Goal: Task Accomplishment & Management: Complete application form

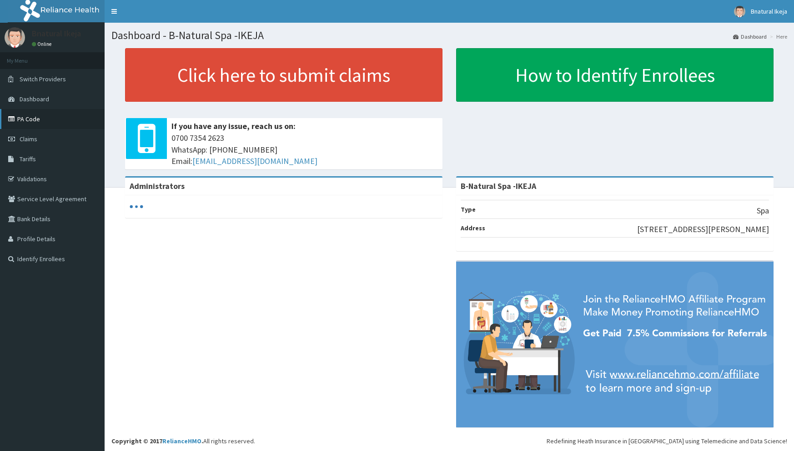
click at [60, 127] on link "PA Code" at bounding box center [52, 119] width 105 height 20
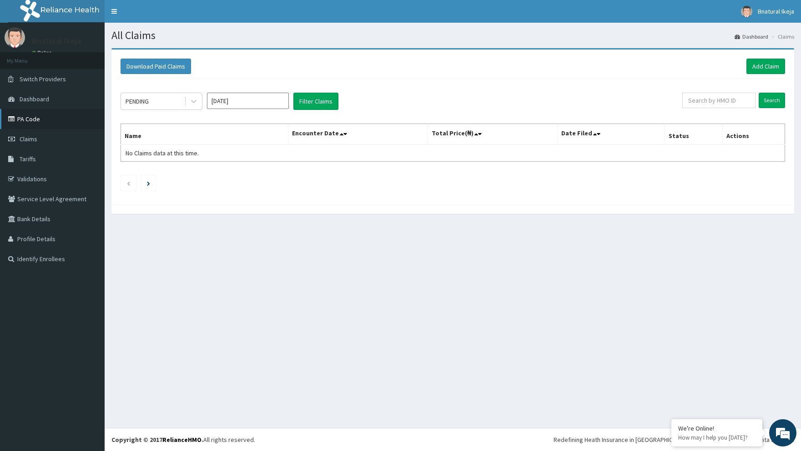
click at [44, 118] on link "PA Code" at bounding box center [52, 119] width 105 height 20
click at [783, 65] on link "Add Claim" at bounding box center [765, 66] width 39 height 15
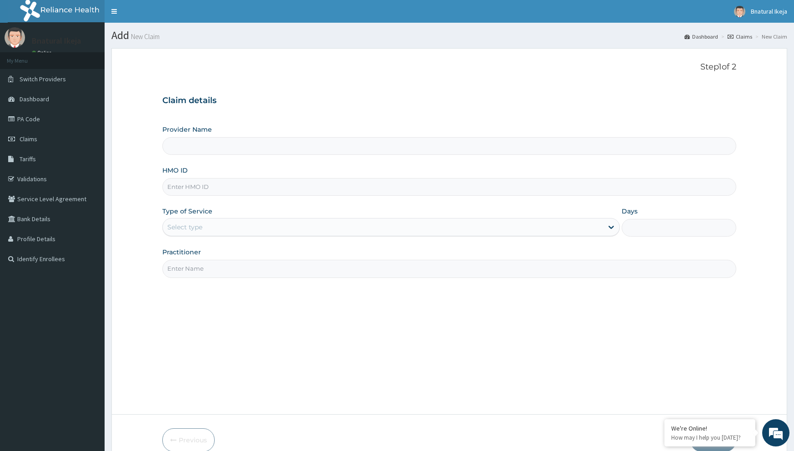
type input "B-Natural Spa -IKEJA"
type input "1"
click at [205, 187] on input "HMO ID" at bounding box center [448, 187] width 573 height 18
type input "CSW/10094/A"
click at [249, 270] on input "Practitioner" at bounding box center [448, 269] width 573 height 18
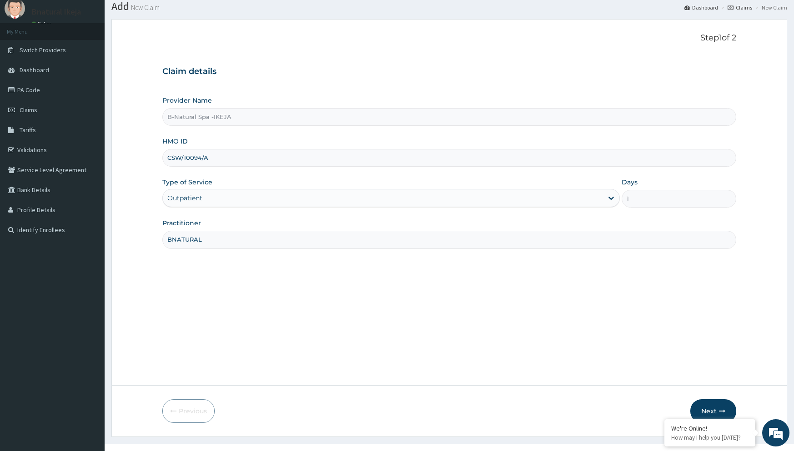
scroll to position [45, 0]
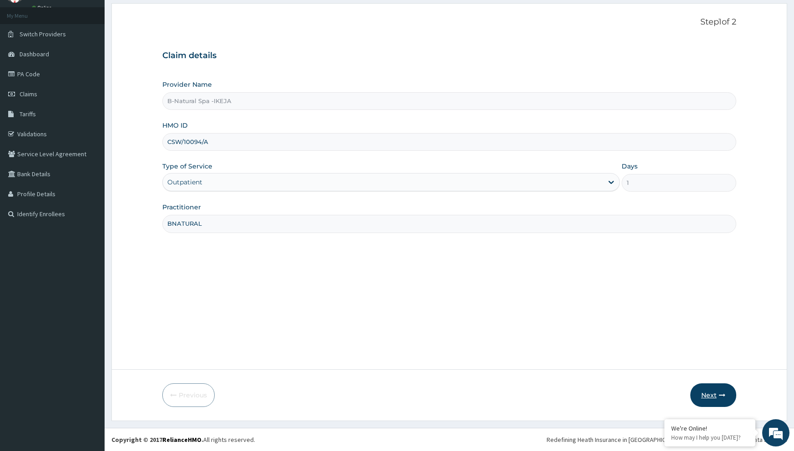
type input "BNATURAL"
click at [731, 393] on button "Next" at bounding box center [713, 396] width 46 height 24
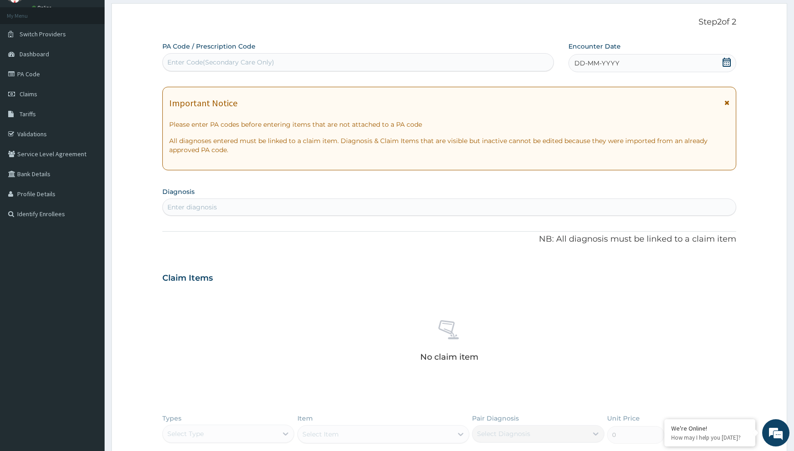
click at [241, 52] on div "PA Code / Prescription Code Enter Code(Secondary Care Only)" at bounding box center [357, 57] width 391 height 30
click at [235, 61] on div "Enter Code(Secondary Care Only)" at bounding box center [220, 62] width 107 height 9
paste input "PA/C1E480"
type input "PA/C1E480"
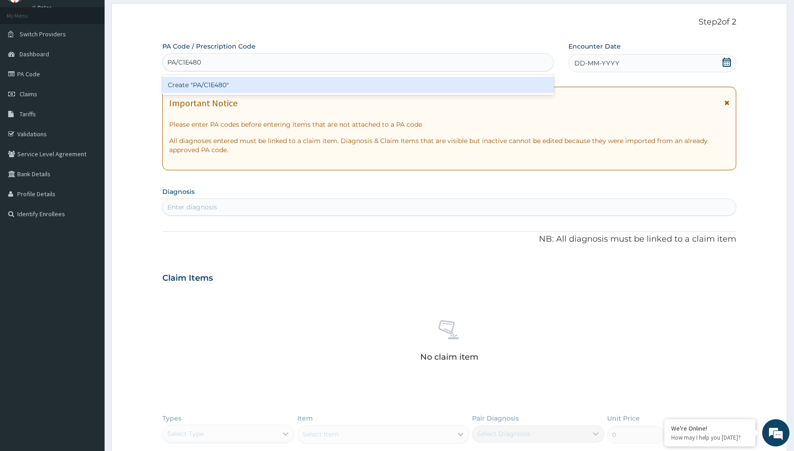
click at [224, 78] on div "Create "PA/C1E480"" at bounding box center [357, 85] width 391 height 16
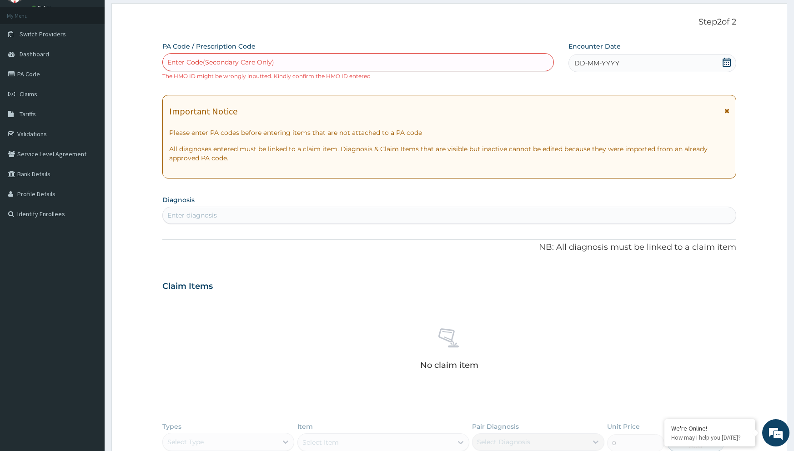
click at [242, 63] on div "Enter Code(Secondary Care Only)" at bounding box center [220, 62] width 107 height 9
paste input "PA/C1E480"
type input "PA/C1E480"
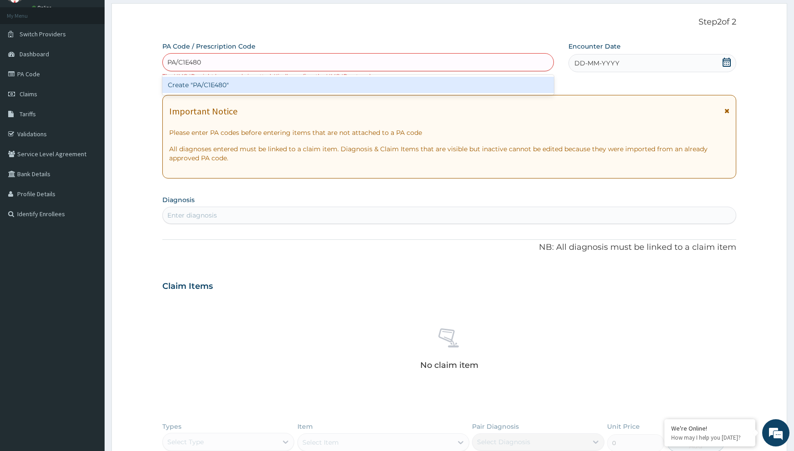
click at [227, 89] on div "Create "PA/C1E480"" at bounding box center [357, 85] width 391 height 16
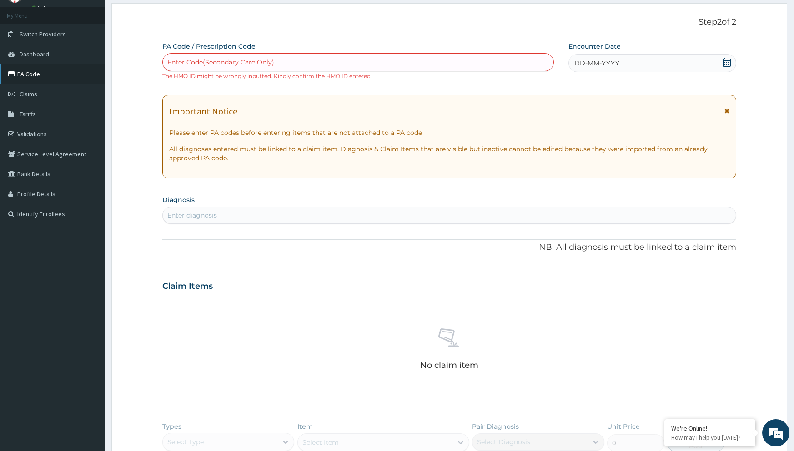
click at [43, 80] on link "PA Code" at bounding box center [52, 74] width 105 height 20
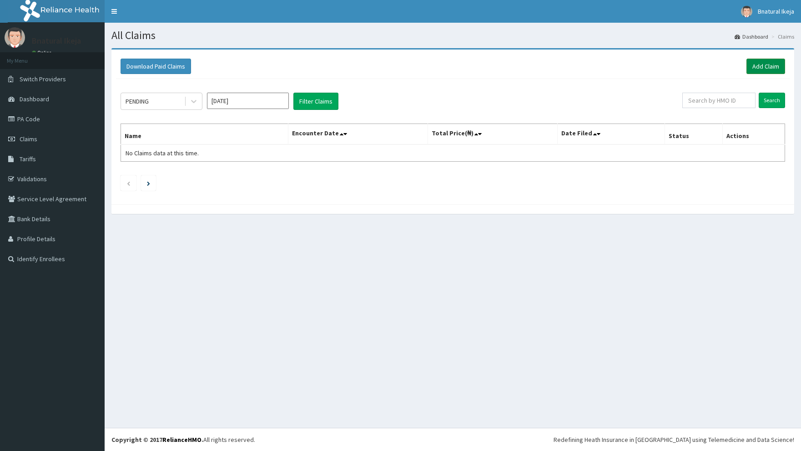
click at [767, 66] on link "Add Claim" at bounding box center [765, 66] width 39 height 15
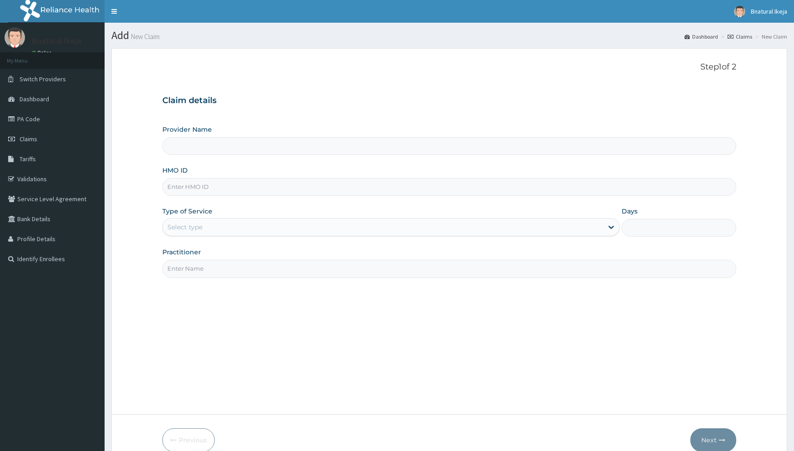
click at [214, 188] on input "HMO ID" at bounding box center [448, 187] width 573 height 18
type input "B-Natural Spa -IKEJA"
type input "1"
paste input "CSW/10034/A"
type input "CSW/10034/A"
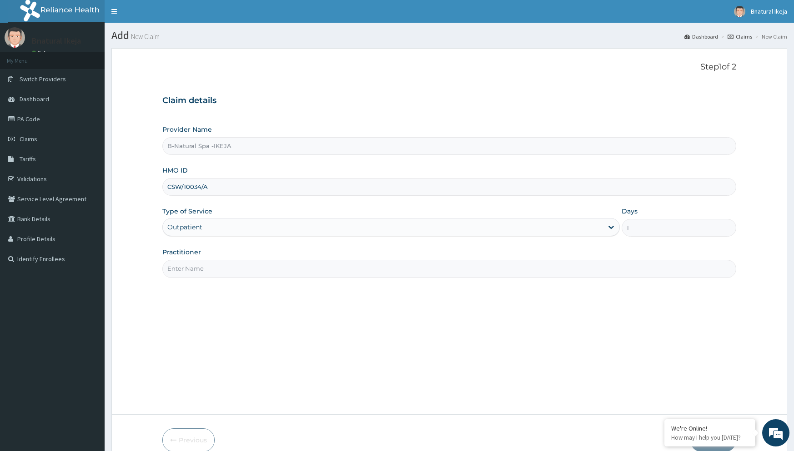
click at [214, 268] on input "Practitioner" at bounding box center [448, 269] width 573 height 18
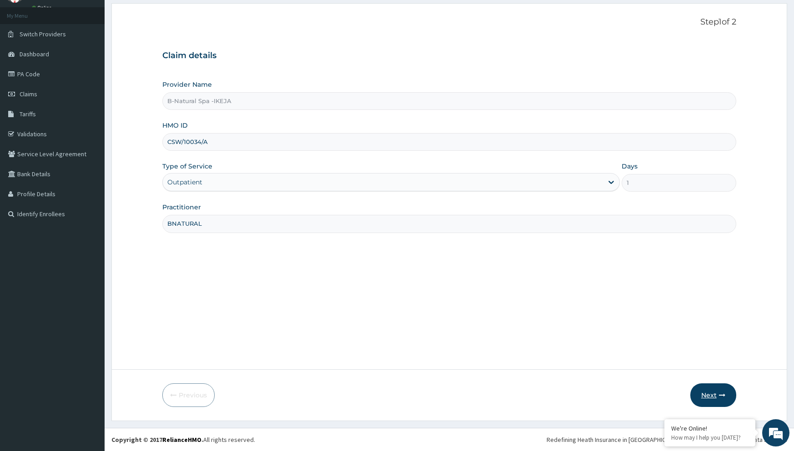
type input "BNATURAL"
click at [710, 395] on button "Next" at bounding box center [713, 396] width 46 height 24
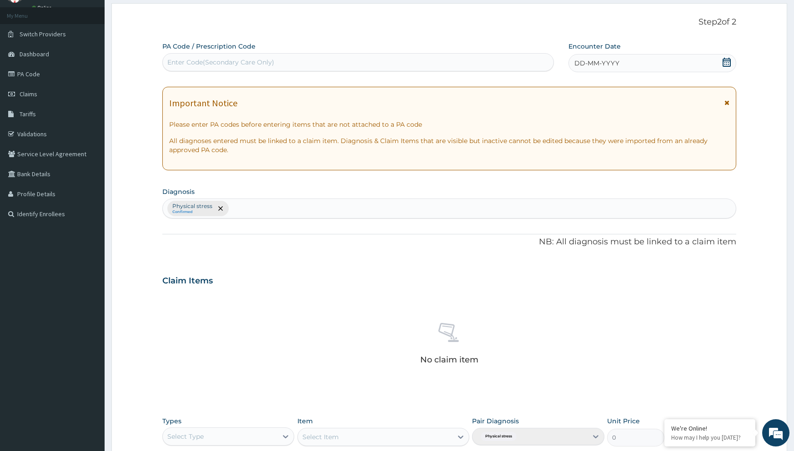
click at [360, 61] on div "Enter Code(Secondary Care Only)" at bounding box center [358, 62] width 391 height 15
type input "PA/CIE480"
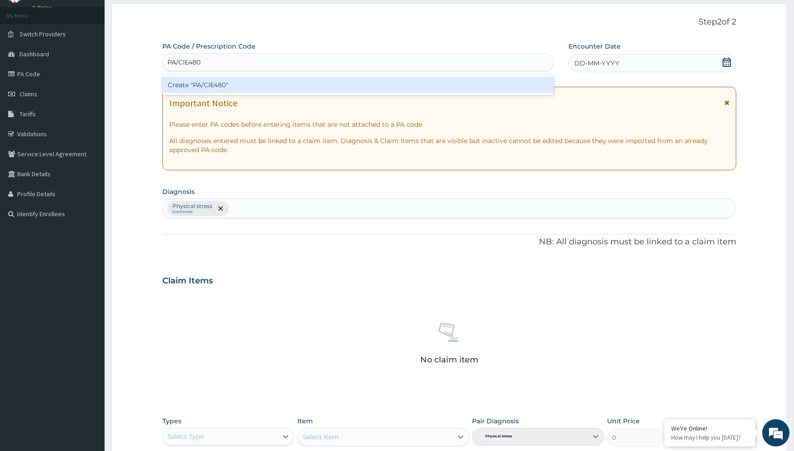
click at [309, 86] on div "Create "PA/CIE480"" at bounding box center [357, 85] width 391 height 16
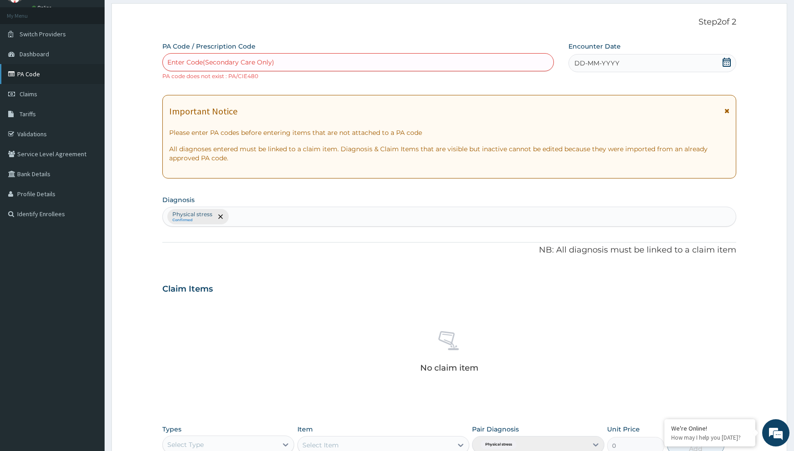
click at [26, 76] on link "PA Code" at bounding box center [52, 74] width 105 height 20
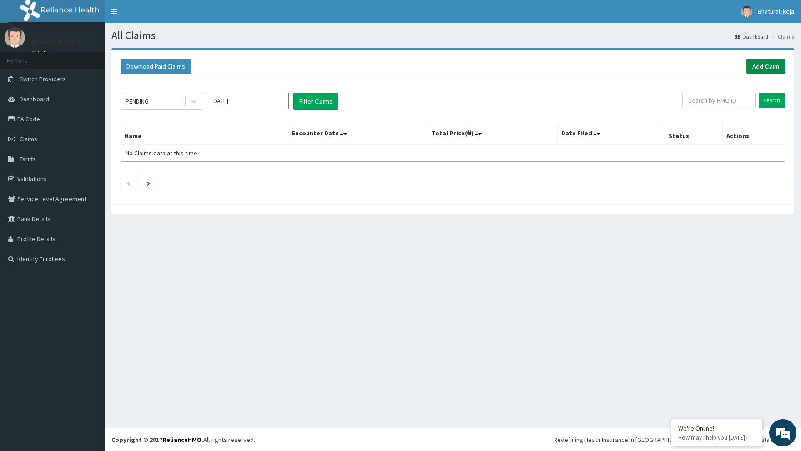
click at [776, 66] on link "Add Claim" at bounding box center [765, 66] width 39 height 15
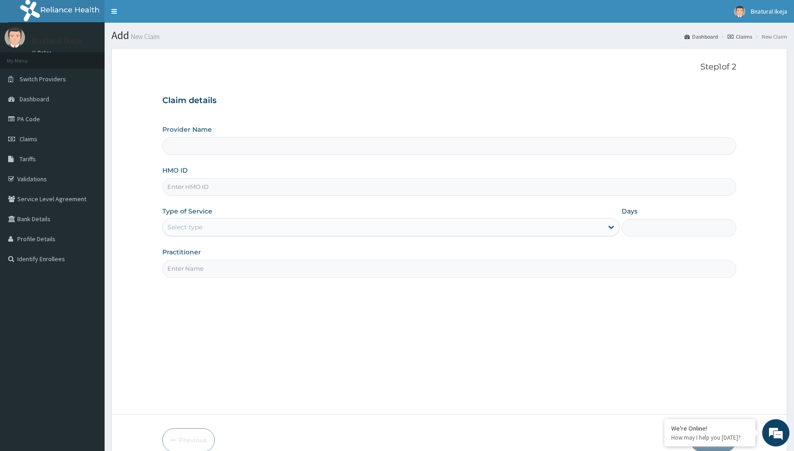
type input "B-Natural Spa -IKEJA"
type input "1"
click at [335, 189] on input "HMO ID" at bounding box center [448, 187] width 573 height 18
click at [44, 114] on link "PA Code" at bounding box center [52, 119] width 105 height 20
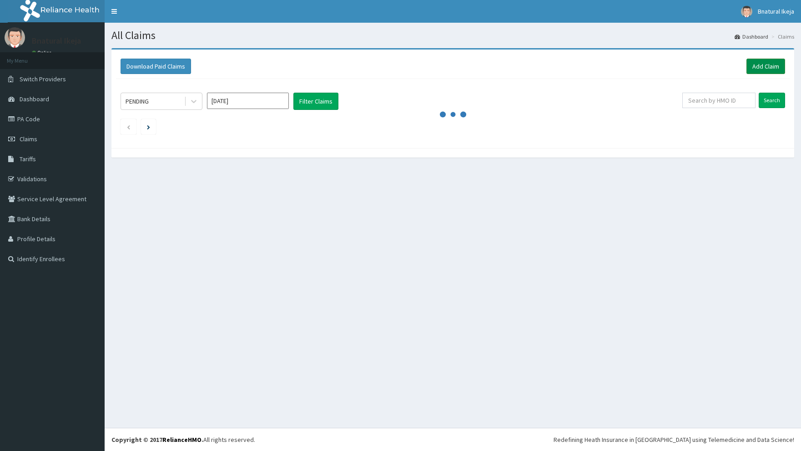
click at [751, 65] on link "Add Claim" at bounding box center [765, 66] width 39 height 15
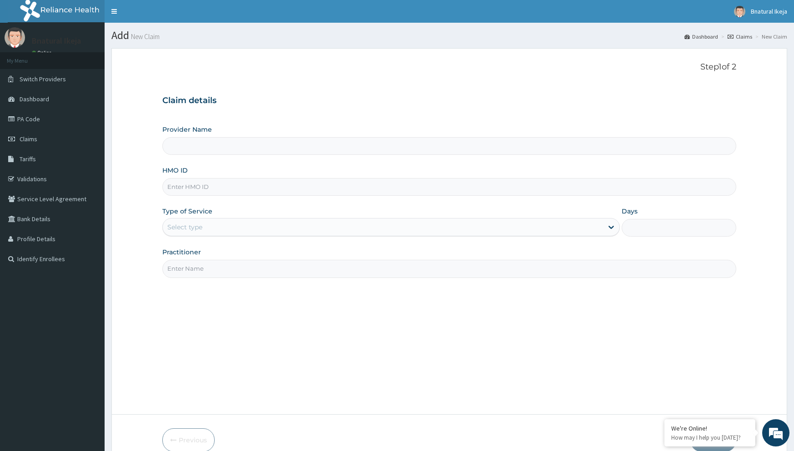
type input "B-Natural Spa -IKEJA"
type input "1"
paste input "CSW/10034/A"
type input "CSW/10034/A"
click at [389, 270] on input "Practitioner" at bounding box center [448, 269] width 573 height 18
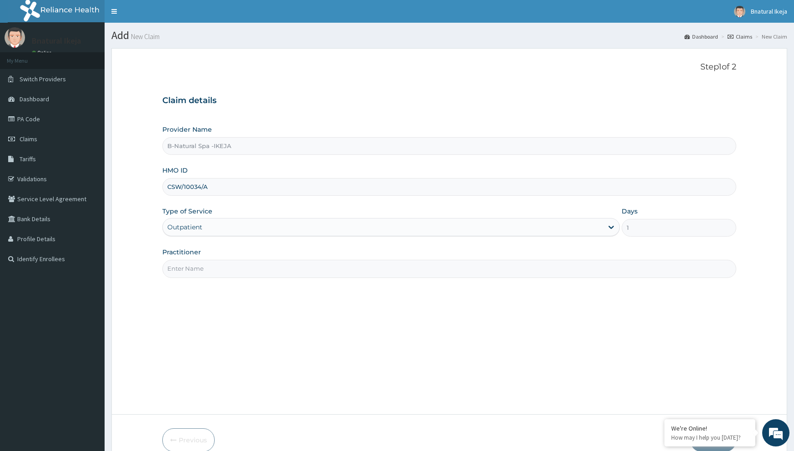
click at [607, 227] on div "Outpatient" at bounding box center [390, 227] width 457 height 18
click at [484, 259] on div "Practitioner" at bounding box center [448, 263] width 573 height 30
click at [456, 266] on input "Practitioner" at bounding box center [448, 269] width 573 height 18
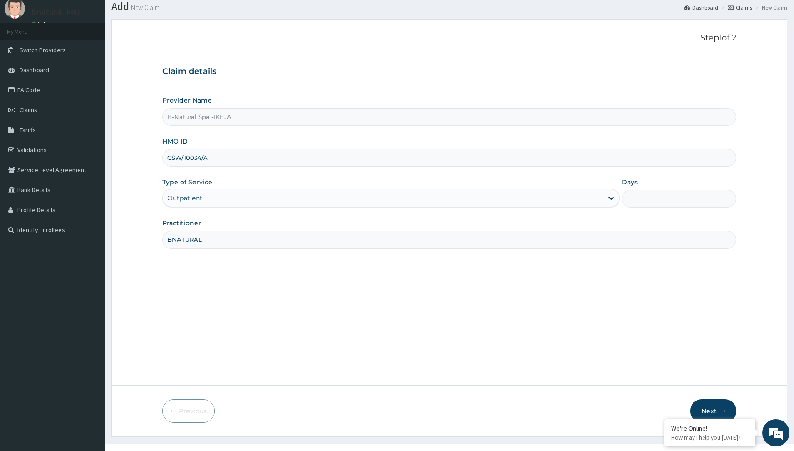
scroll to position [45, 0]
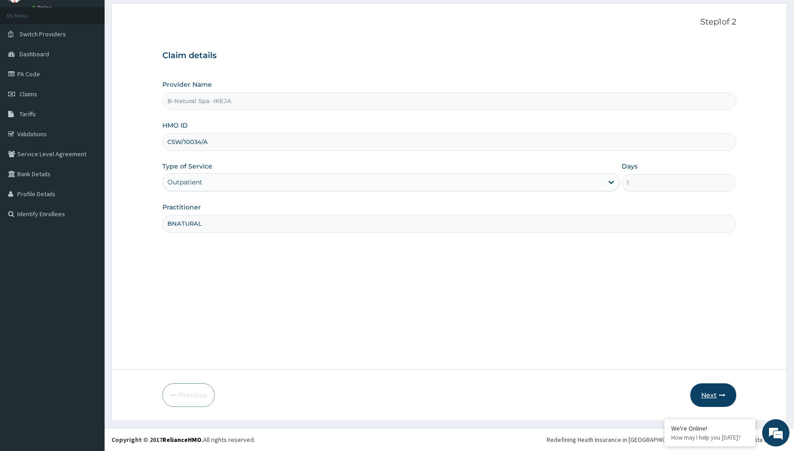
type input "BNATURAL"
click at [702, 393] on button "Next" at bounding box center [713, 396] width 46 height 24
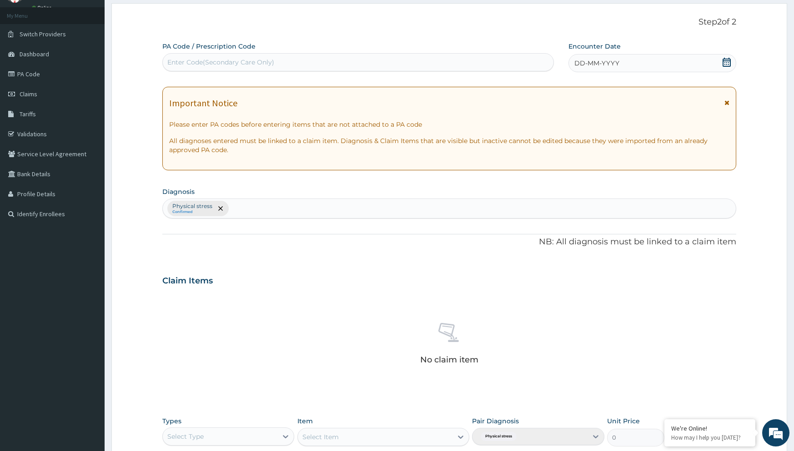
click at [456, 61] on div "Enter Code(Secondary Care Only)" at bounding box center [358, 62] width 391 height 15
type input "CA/BAE480"
click at [417, 64] on div "Enter Code(Secondary Care Only)" at bounding box center [358, 62] width 391 height 15
click at [395, 65] on div "Enter Code(Secondary Care Only)" at bounding box center [358, 62] width 391 height 15
click at [56, 73] on link "PA Code" at bounding box center [52, 74] width 105 height 20
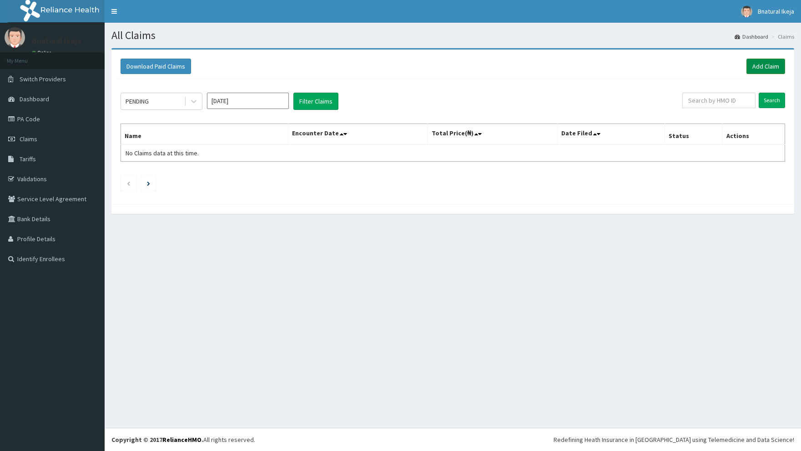
click at [772, 66] on link "Add Claim" at bounding box center [765, 66] width 39 height 15
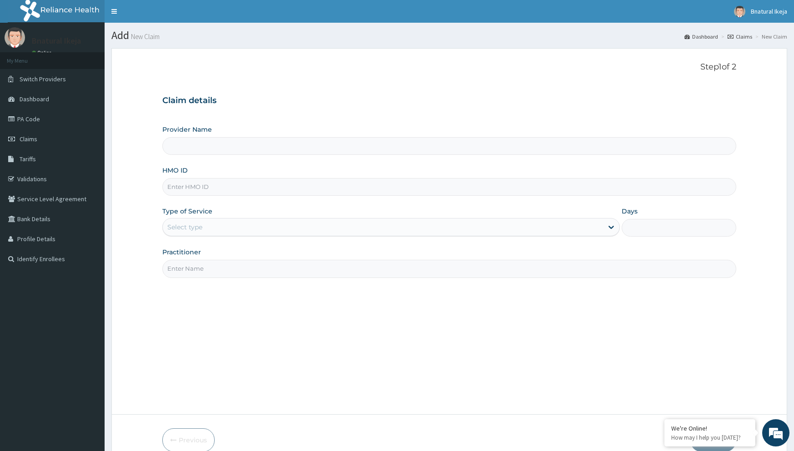
type input "B-Natural Spa -IKEJA"
type input "1"
paste input "CSW/10034/A"
type input "CSW/10034/A"
click at [250, 273] on input "Practitioner" at bounding box center [448, 269] width 573 height 18
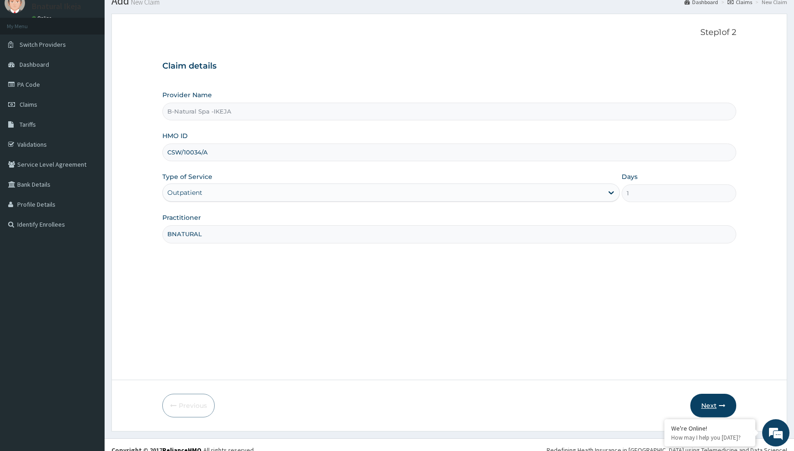
scroll to position [45, 0]
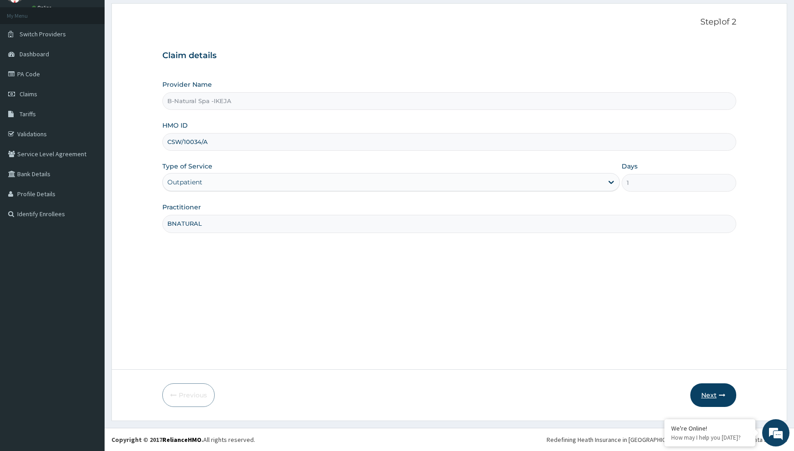
type input "BNATURAL"
click at [721, 399] on button "Next" at bounding box center [713, 396] width 46 height 24
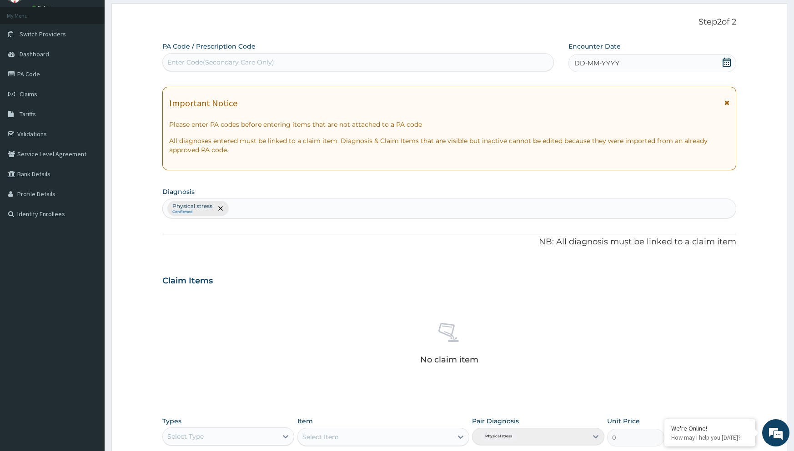
click at [368, 61] on div "Enter Code(Secondary Care Only)" at bounding box center [358, 62] width 391 height 15
type input "CA/PIE/480"
click at [421, 58] on div "Enter Code(Secondary Care Only)" at bounding box center [358, 62] width 391 height 15
type input "PA/CIE/480"
click at [428, 76] on div "Please confirm that PA code or Prescription code is correct." at bounding box center [357, 85] width 391 height 20
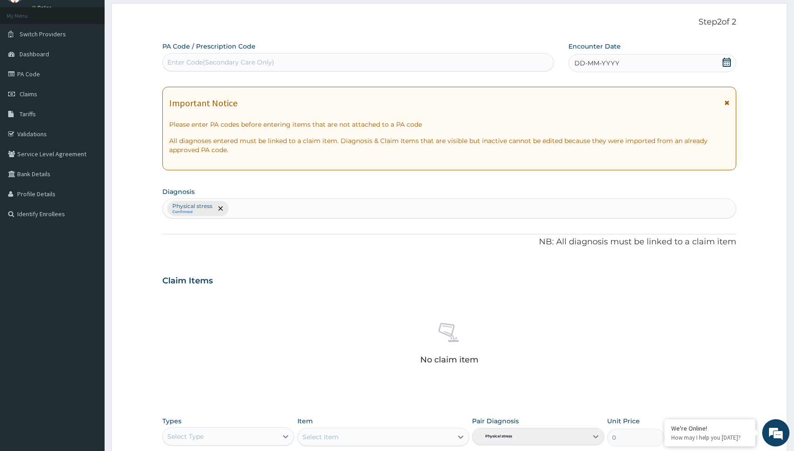
click at [428, 67] on div "Enter Code(Secondary Care Only)" at bounding box center [358, 62] width 391 height 15
type input "PA/CIE480"
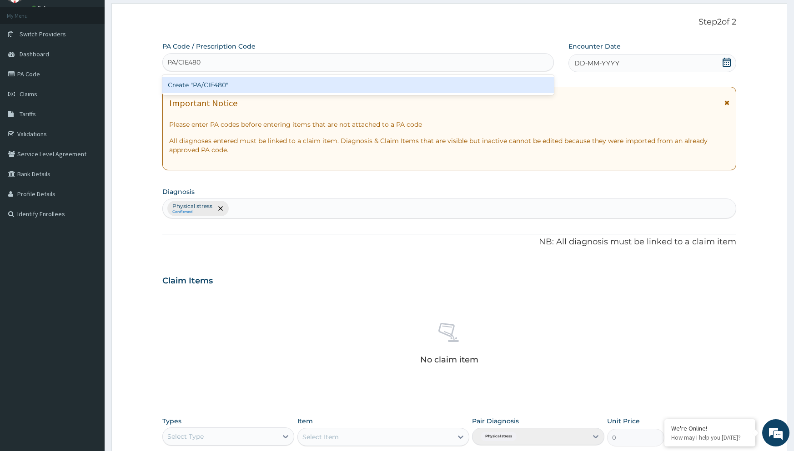
click at [402, 85] on div "Create "PA/CIE480"" at bounding box center [357, 85] width 391 height 16
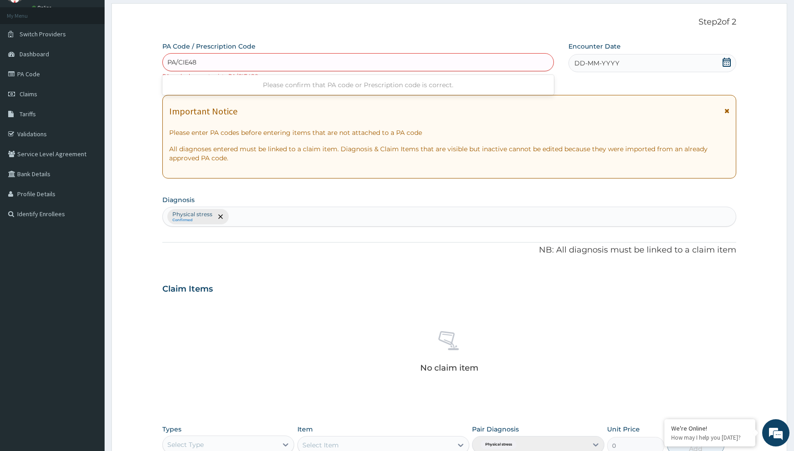
type input "PA/CIE480"
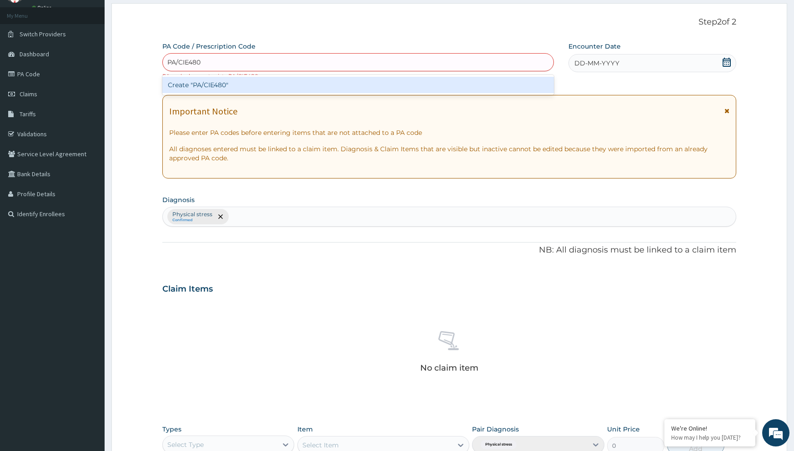
click at [309, 80] on div "Create "PA/CIE480"" at bounding box center [357, 85] width 391 height 16
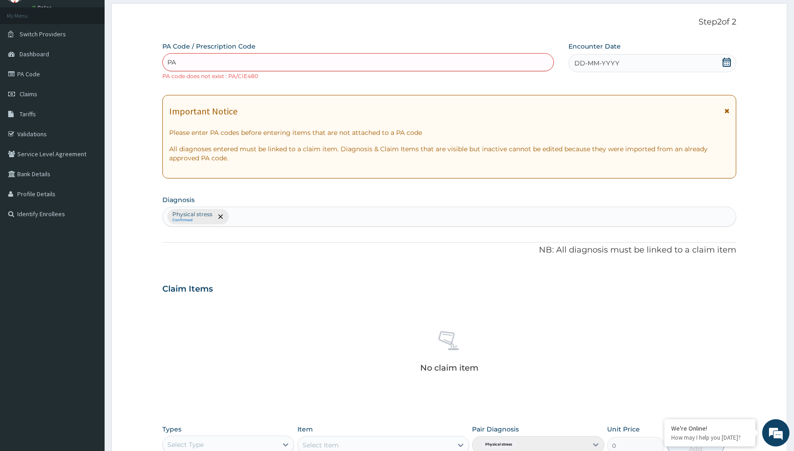
type input "P"
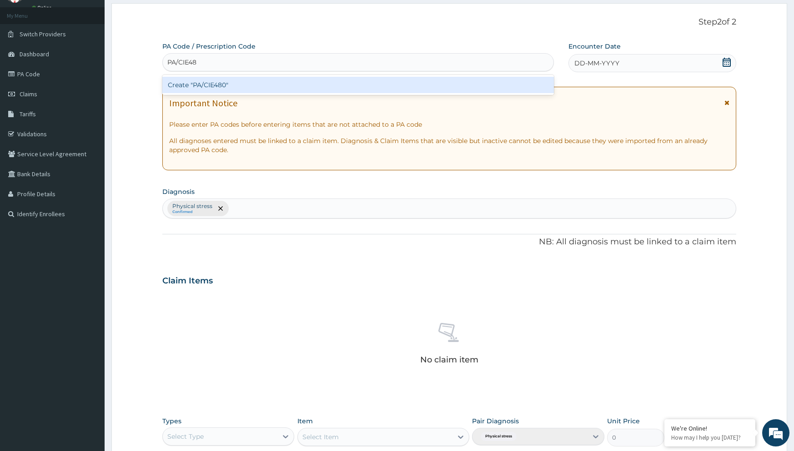
type input "PA/CIE480"
click at [301, 85] on div "Create "PA/CIE480"" at bounding box center [357, 85] width 391 height 16
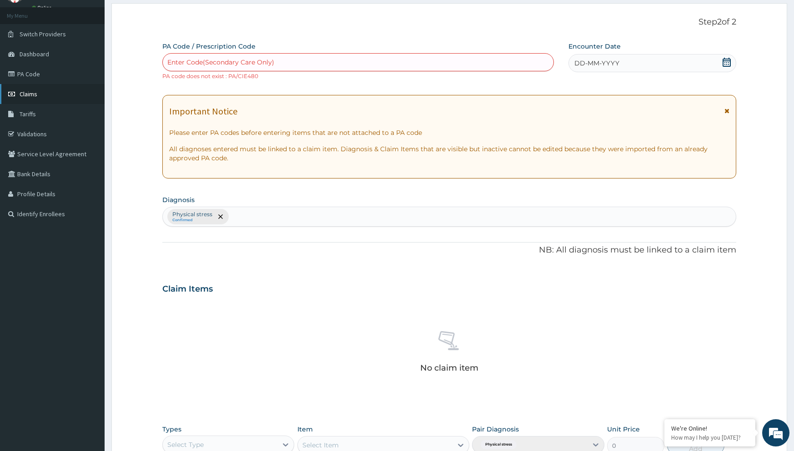
click at [25, 96] on span "Claims" at bounding box center [29, 94] width 18 height 8
click at [25, 72] on link "PA Code" at bounding box center [52, 74] width 105 height 20
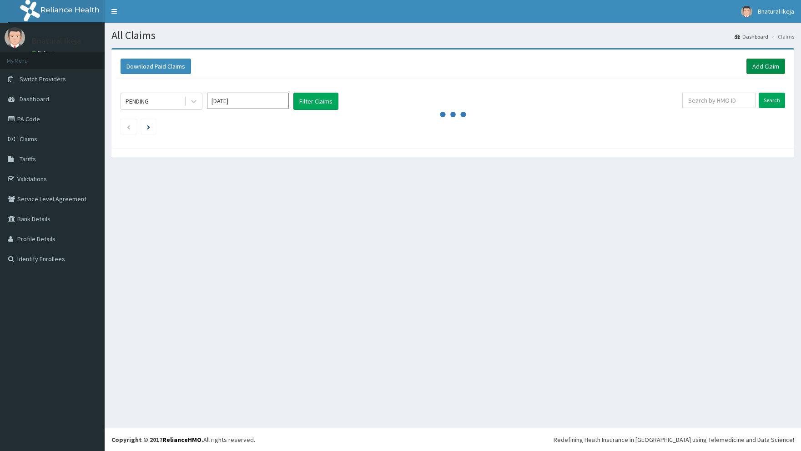
click at [753, 66] on link "Add Claim" at bounding box center [765, 66] width 39 height 15
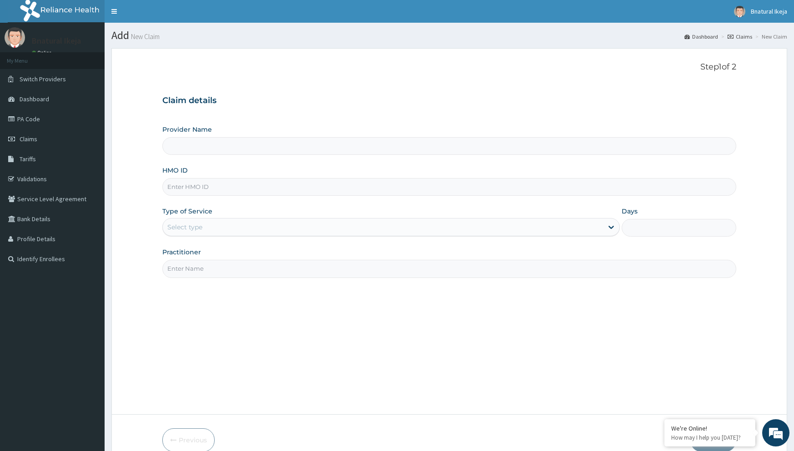
type input "B-Natural Spa -IKEJA"
type input "1"
click at [221, 187] on input "HMO ID" at bounding box center [448, 187] width 573 height 18
paste input "PRS/10049/B"
type input "PRS/10049/B"
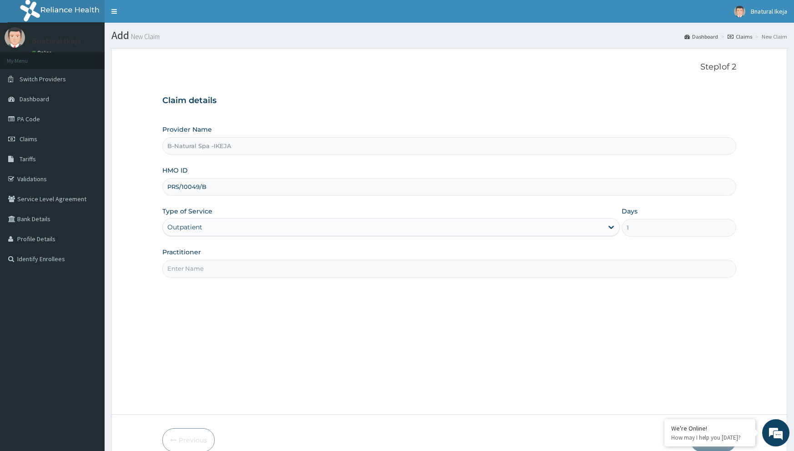
click at [233, 265] on input "Practitioner" at bounding box center [448, 269] width 573 height 18
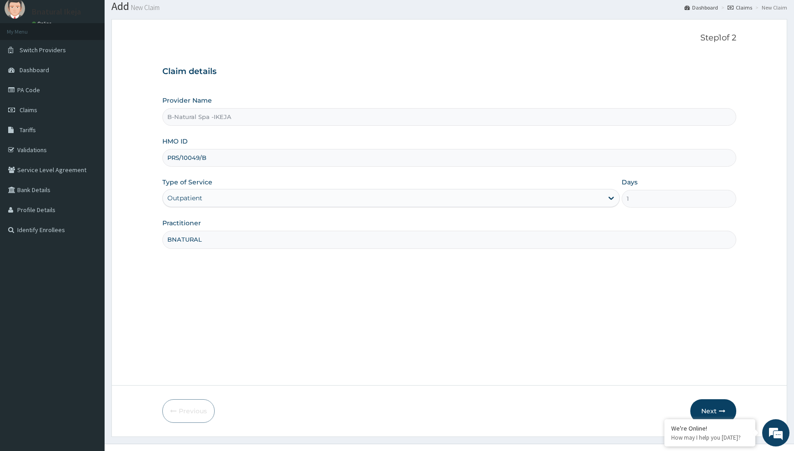
scroll to position [45, 0]
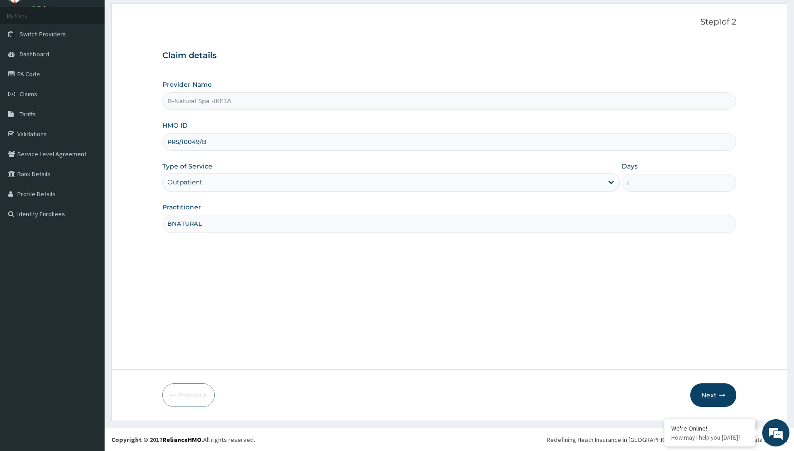
type input "BNATURAL"
click at [709, 401] on button "Next" at bounding box center [713, 396] width 46 height 24
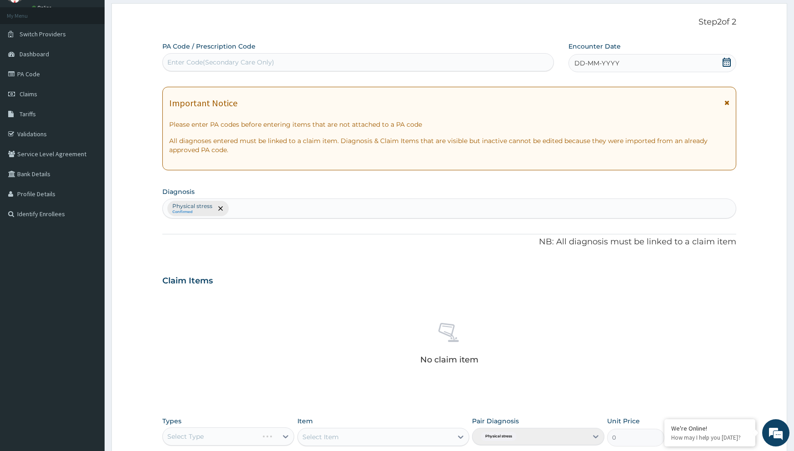
click at [460, 61] on div "Enter Code(Secondary Care Only)" at bounding box center [358, 62] width 391 height 15
type input "PA/EDE70F"
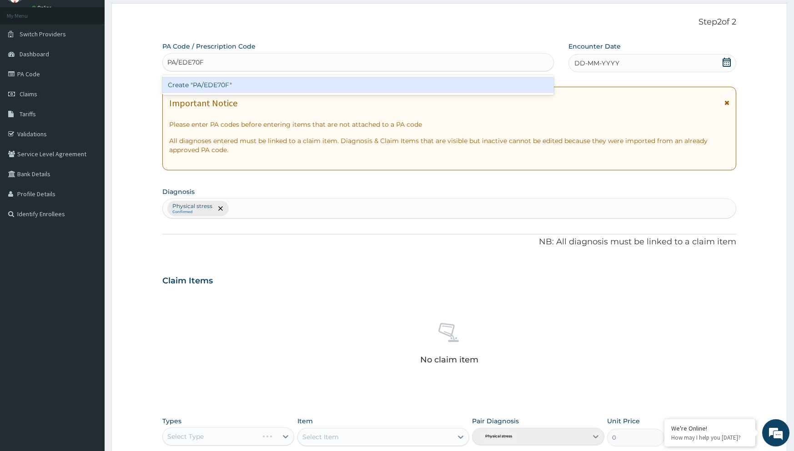
click at [479, 85] on div "Create "PA/EDE70F"" at bounding box center [357, 85] width 391 height 16
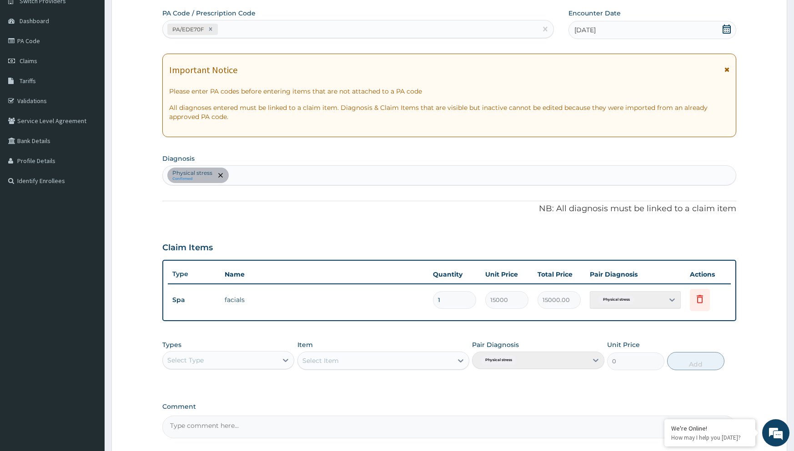
scroll to position [161, 0]
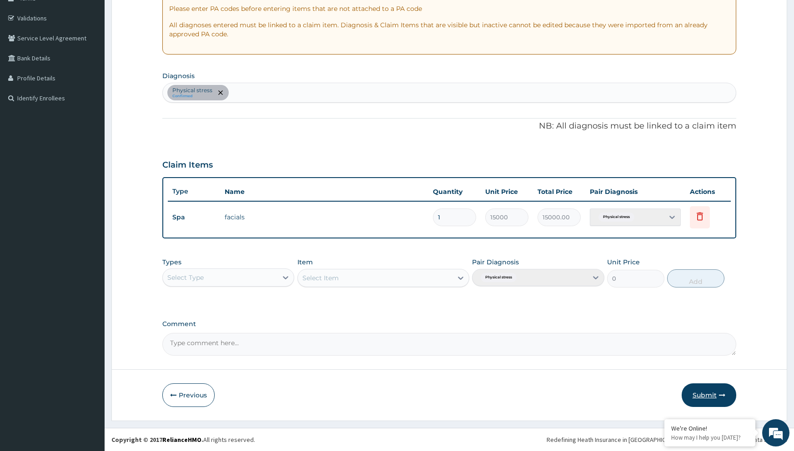
click at [702, 401] on button "Submit" at bounding box center [709, 396] width 55 height 24
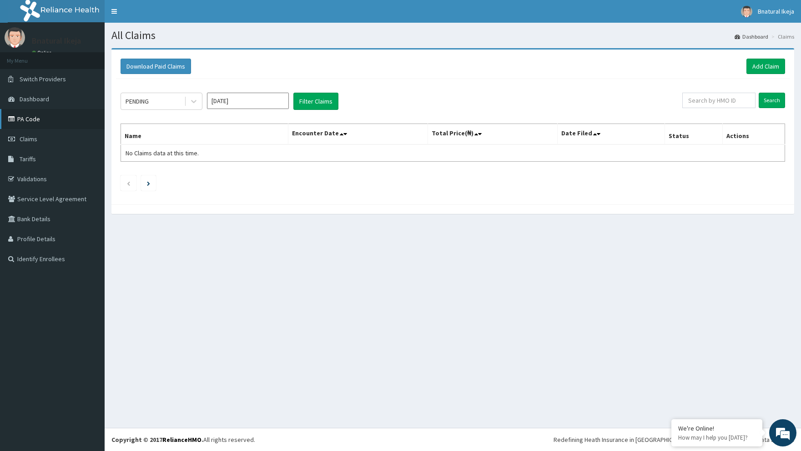
click at [64, 116] on link "PA Code" at bounding box center [52, 119] width 105 height 20
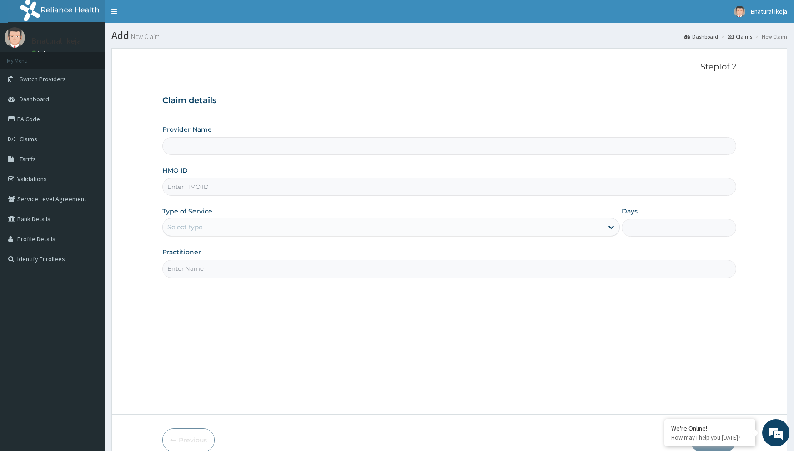
click at [222, 192] on input "HMO ID" at bounding box center [448, 187] width 573 height 18
paste input "PRS/10049/A"
type input "B-Natural Spa -IKEJA"
type input "PRS/10049/A"
type input "1"
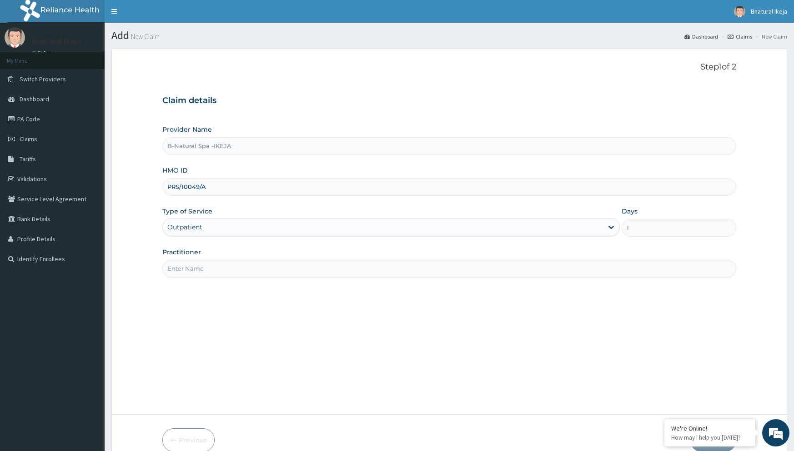
type input "PRS/10049/A"
click at [248, 263] on input "Practitioner" at bounding box center [448, 269] width 573 height 18
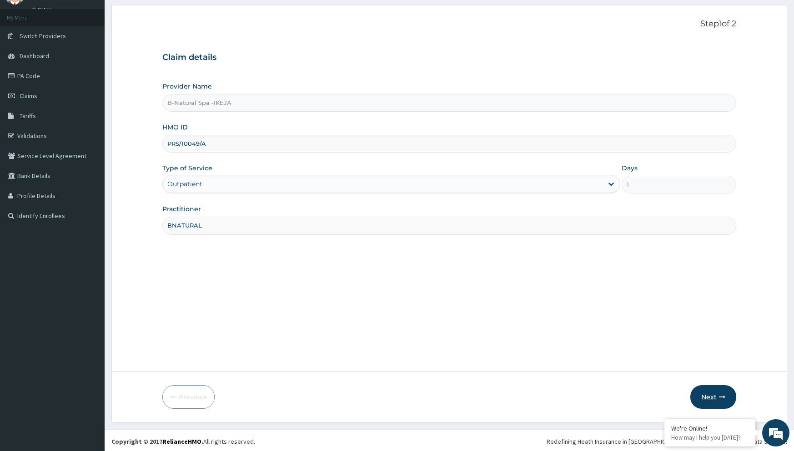
scroll to position [45, 0]
type input "BNATURAL"
click at [723, 393] on icon "button" at bounding box center [722, 395] width 6 height 6
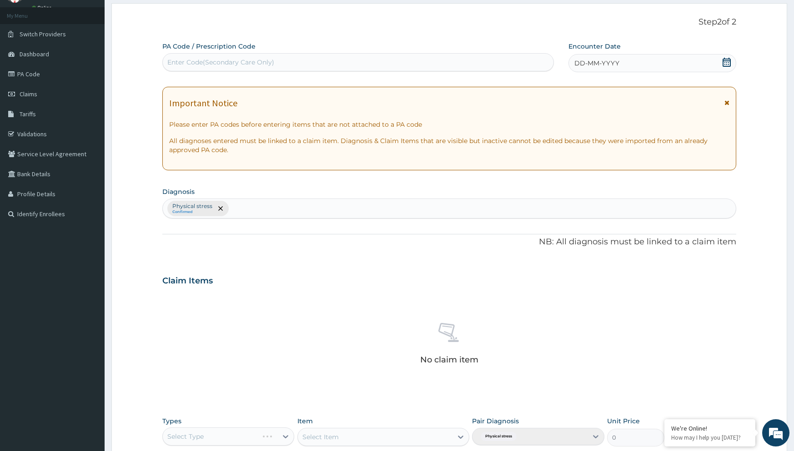
drag, startPoint x: 303, startPoint y: 46, endPoint x: 302, endPoint y: 55, distance: 8.7
click at [303, 47] on div "PA Code / Prescription Code Enter Code(Secondary Care Only)" at bounding box center [357, 57] width 391 height 30
click at [301, 60] on div "Enter Code(Secondary Care Only)" at bounding box center [358, 62] width 391 height 15
paste input "PRS/10049/A"
type input "P"
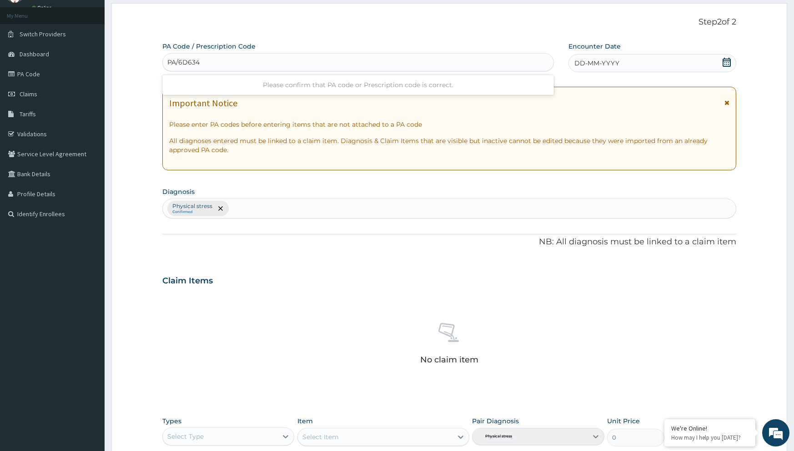
type input "PA/6D634B"
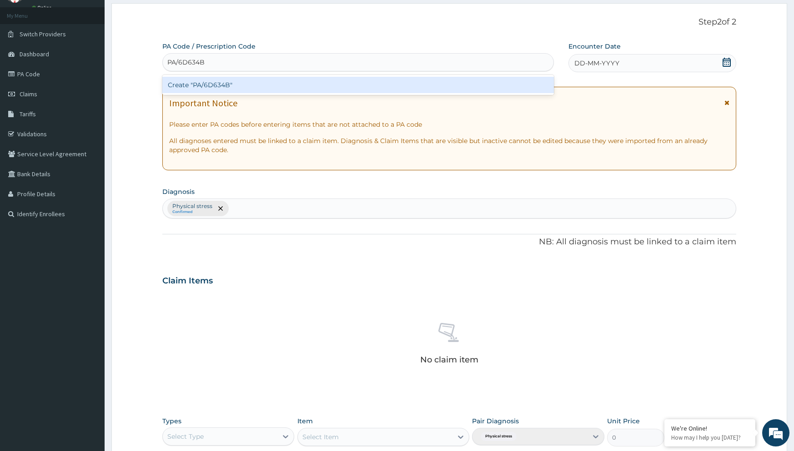
click at [253, 87] on div "Create "PA/6D634B"" at bounding box center [357, 85] width 391 height 16
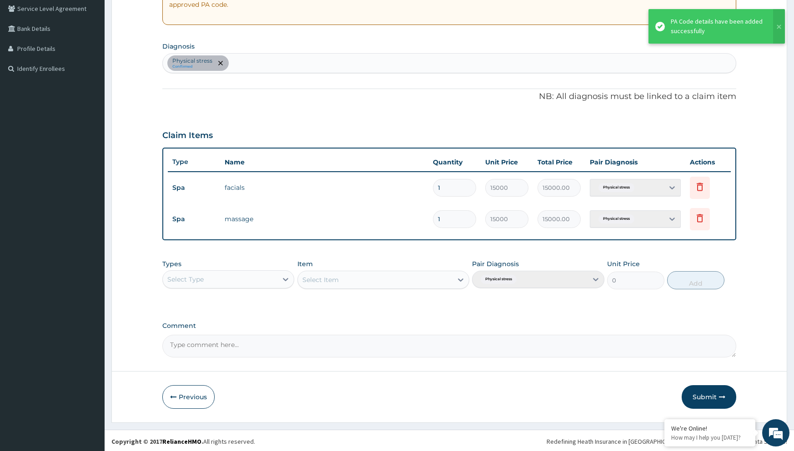
scroll to position [192, 0]
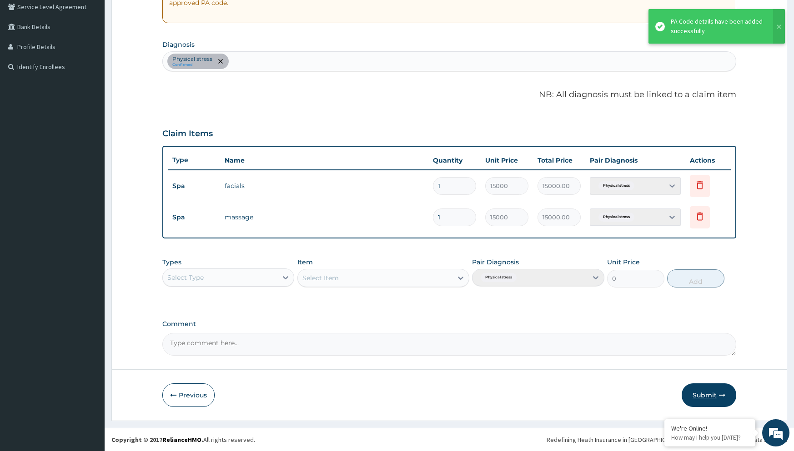
click at [721, 396] on icon "button" at bounding box center [722, 395] width 6 height 6
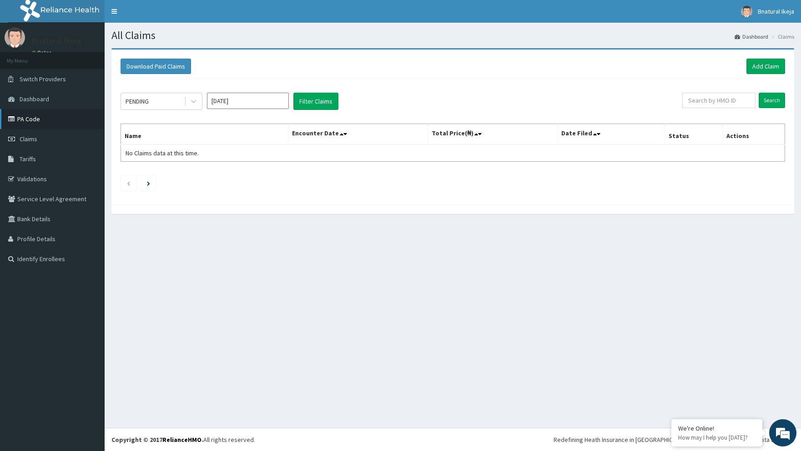
click at [20, 117] on link "PA Code" at bounding box center [52, 119] width 105 height 20
click at [771, 65] on link "Add Claim" at bounding box center [765, 66] width 39 height 15
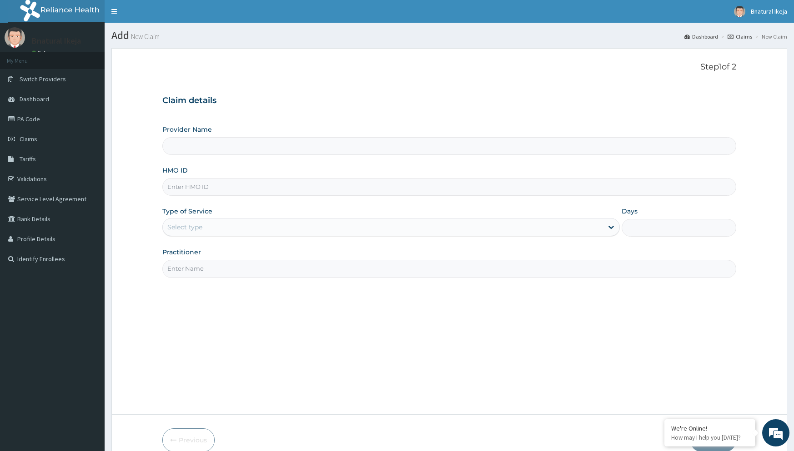
click at [197, 191] on input "HMO ID" at bounding box center [448, 187] width 573 height 18
paste input "CSW/10034/A"
type input "CSW/10034/A"
type input "B-Natural Spa -IKEJA"
type input "1"
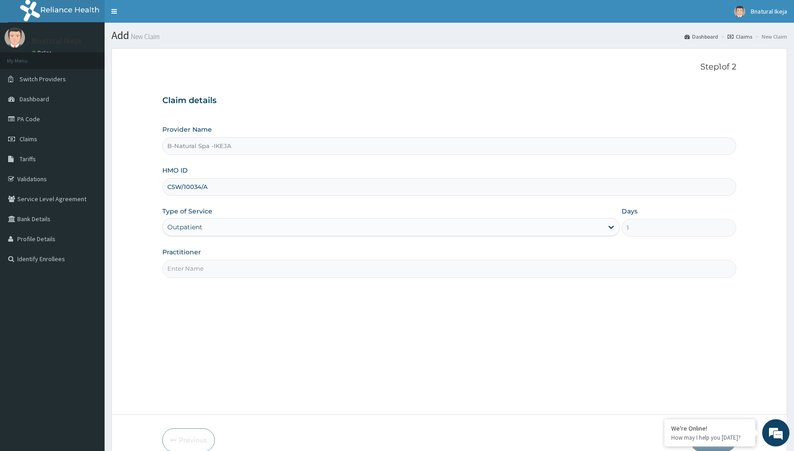
type input "CSW/10034/A"
click at [218, 266] on input "Practitioner" at bounding box center [448, 269] width 573 height 18
type input "PA/CIE480"
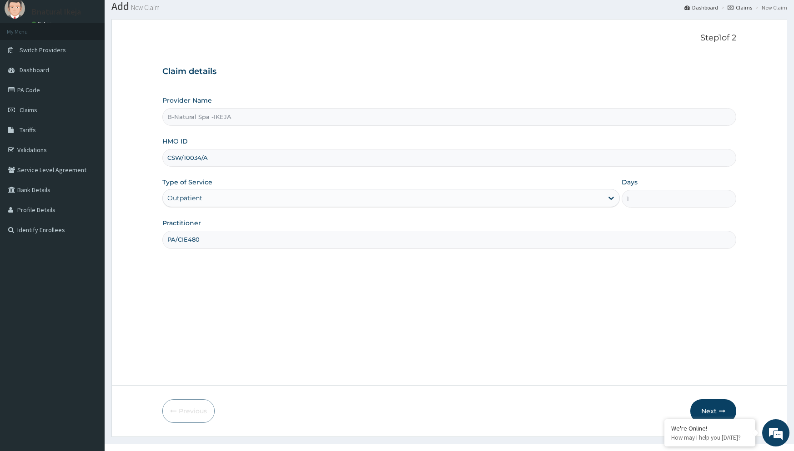
scroll to position [45, 0]
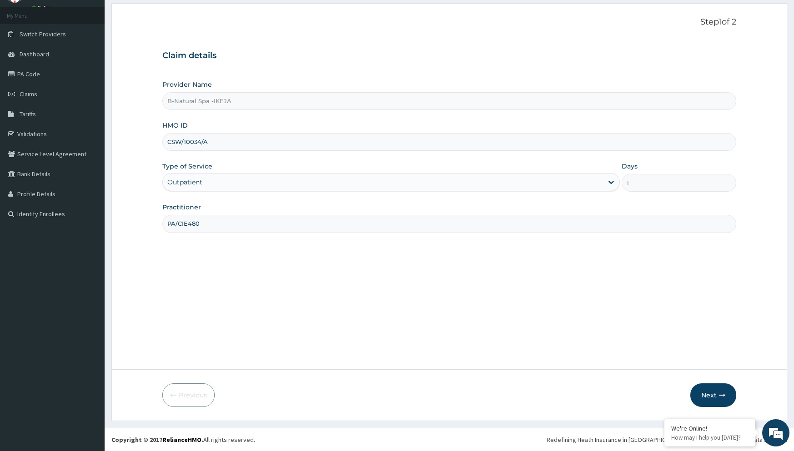
click at [737, 384] on form "Step 1 of 2 Claim details Provider Name B-Natural Spa -IKEJA HMO ID CSW/10034/A…" at bounding box center [449, 212] width 676 height 418
click at [725, 402] on button "Next" at bounding box center [713, 396] width 46 height 24
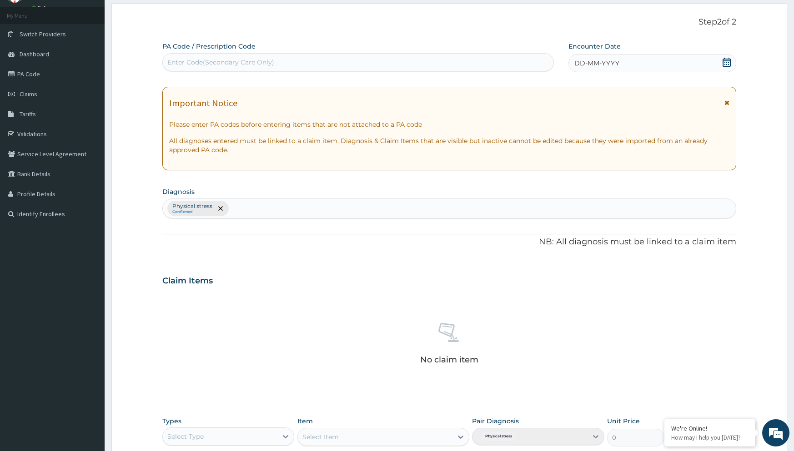
click at [709, 391] on div "No claim item" at bounding box center [448, 345] width 573 height 105
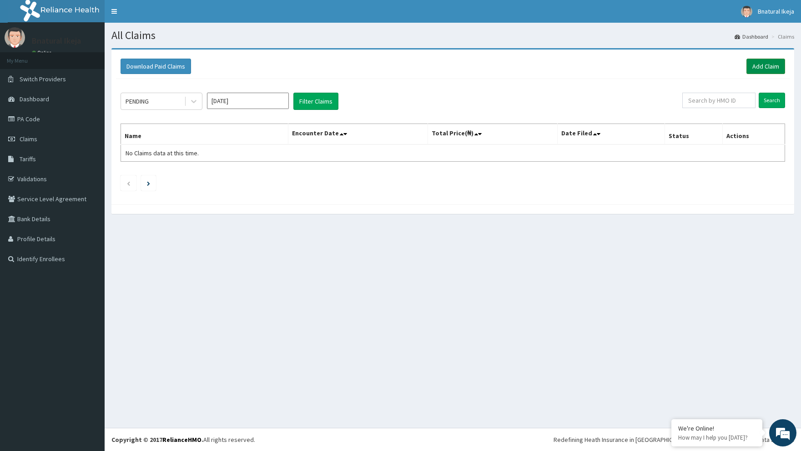
click at [779, 69] on link "Add Claim" at bounding box center [765, 66] width 39 height 15
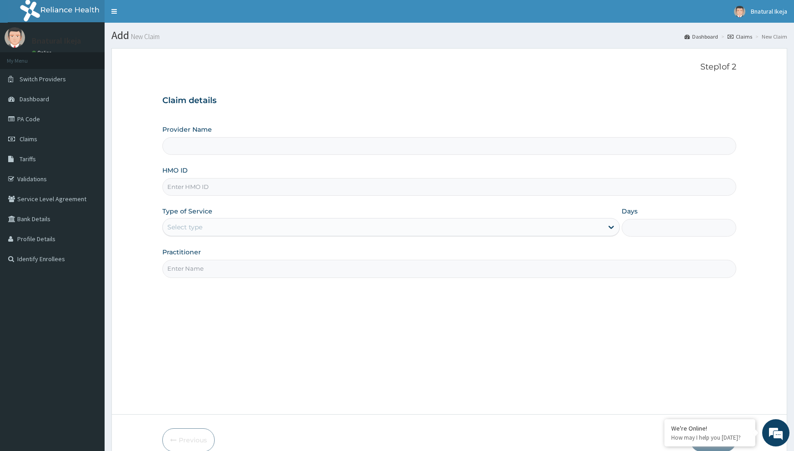
type input "B-Natural Spa -IKEJA"
type input "1"
click at [179, 190] on input "HMO ID" at bounding box center [448, 187] width 573 height 18
drag, startPoint x: 179, startPoint y: 190, endPoint x: 174, endPoint y: 191, distance: 5.2
paste input "CSW/10034/A"
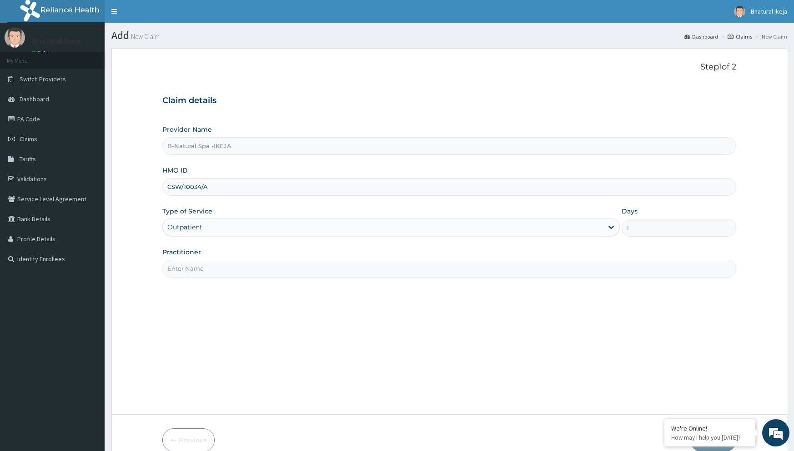
type input "CSW/10034/A"
click at [224, 277] on input "Practitioner" at bounding box center [448, 269] width 573 height 18
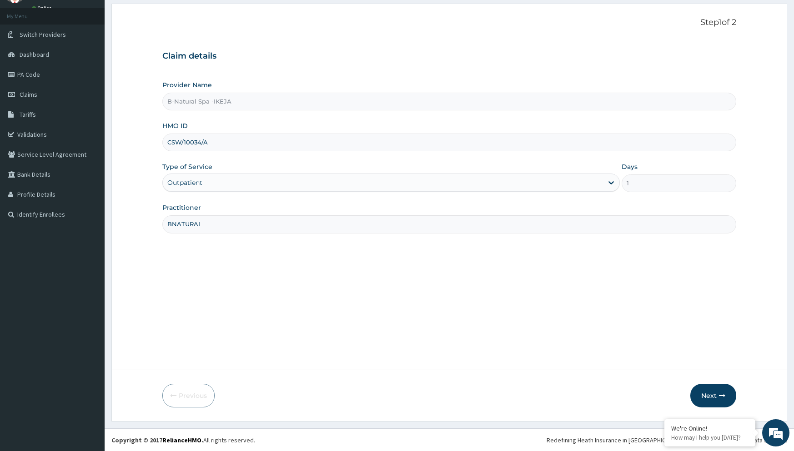
scroll to position [45, 0]
type input "BNATURAL"
click at [720, 400] on button "Next" at bounding box center [713, 396] width 46 height 24
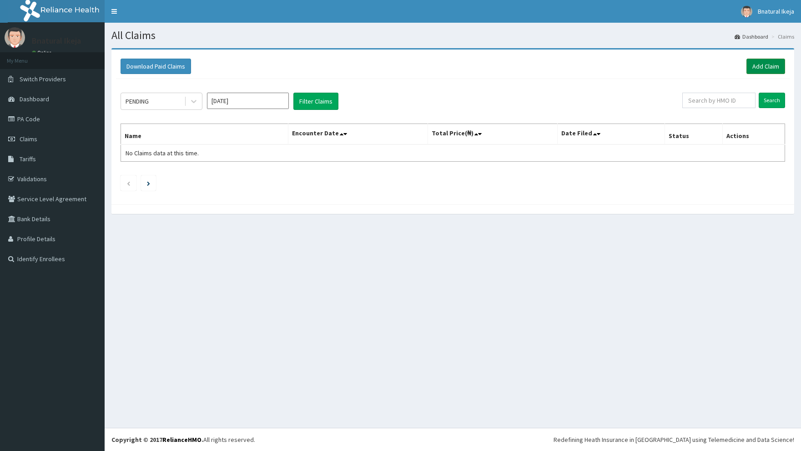
click at [767, 65] on link "Add Claim" at bounding box center [765, 66] width 39 height 15
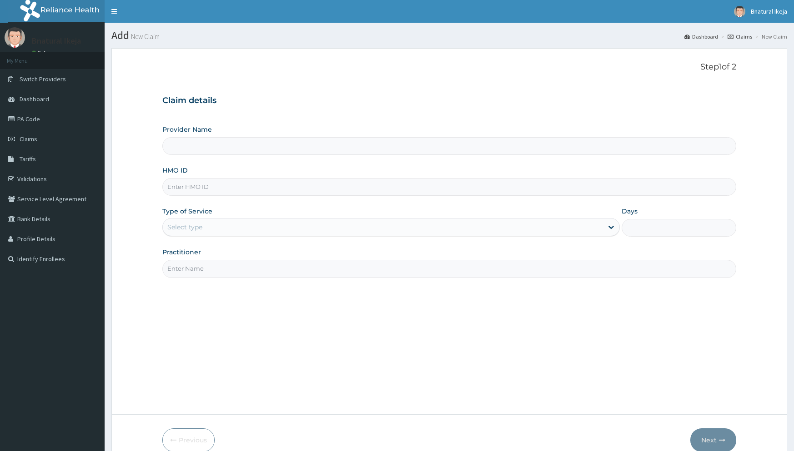
click at [229, 193] on input "HMO ID" at bounding box center [448, 187] width 573 height 18
type input "CSW/"
type input "B-Natural Spa -IKEJA"
type input "1"
type input "CSW/10034A"
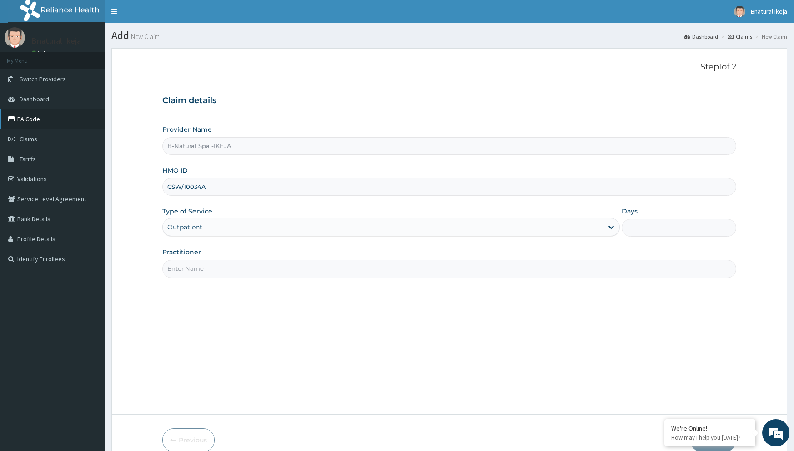
click at [5, 112] on link "PA Code" at bounding box center [52, 119] width 105 height 20
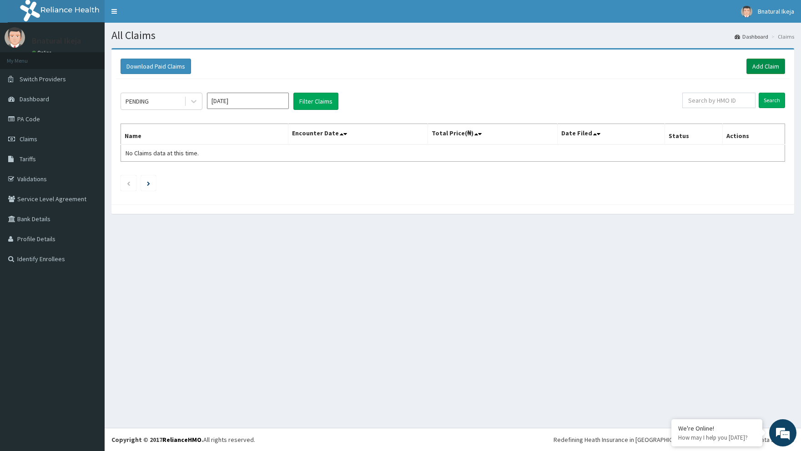
click at [764, 59] on link "Add Claim" at bounding box center [765, 66] width 39 height 15
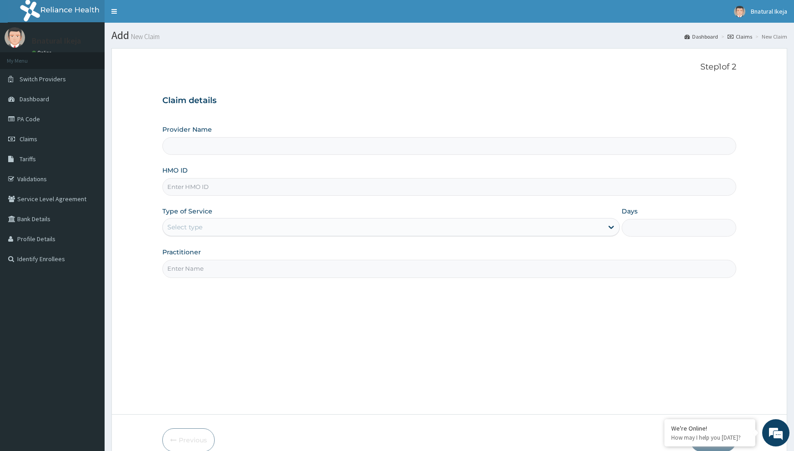
click at [198, 176] on div "HMO ID" at bounding box center [448, 181] width 573 height 30
click at [193, 190] on input "HMO ID" at bounding box center [448, 187] width 573 height 18
type input "B-Natural Spa -IKEJA"
type input "1"
type input "CSW/10034/A"
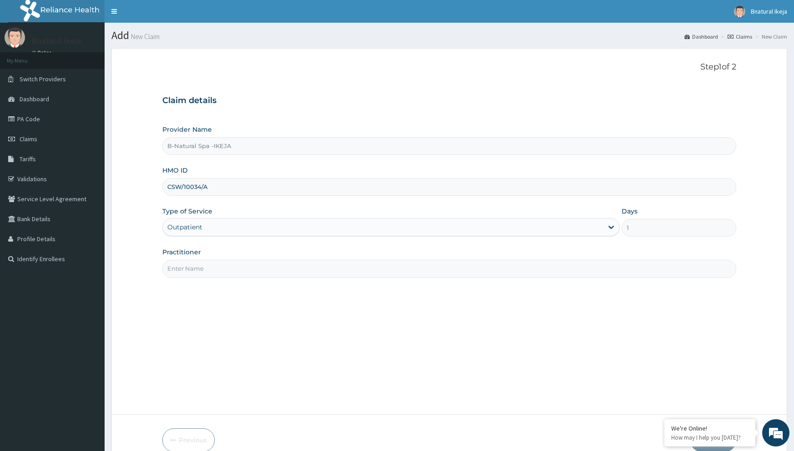
click at [183, 268] on input "Practitioner" at bounding box center [448, 269] width 573 height 18
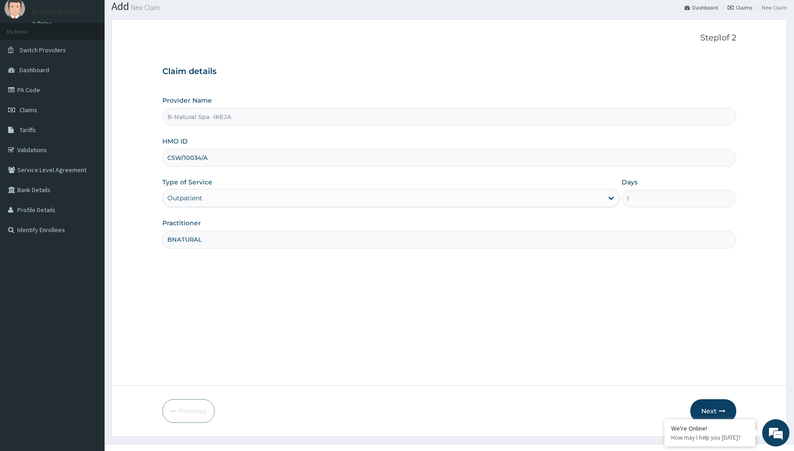
scroll to position [45, 0]
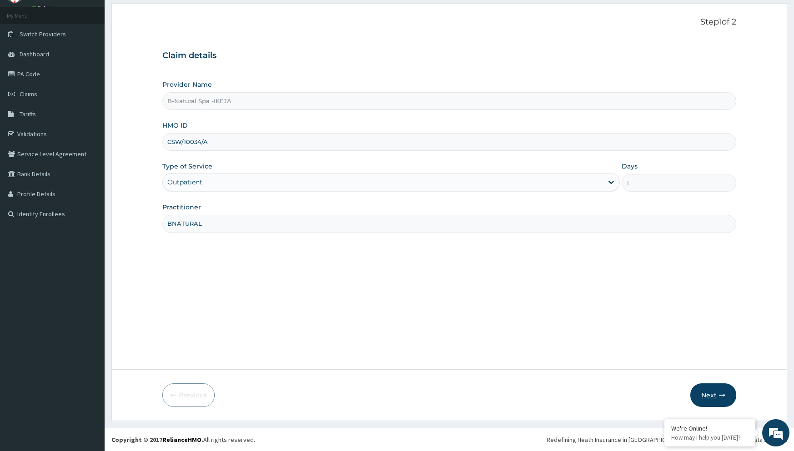
type input "BNATURAL"
click at [703, 396] on button "Next" at bounding box center [713, 396] width 46 height 24
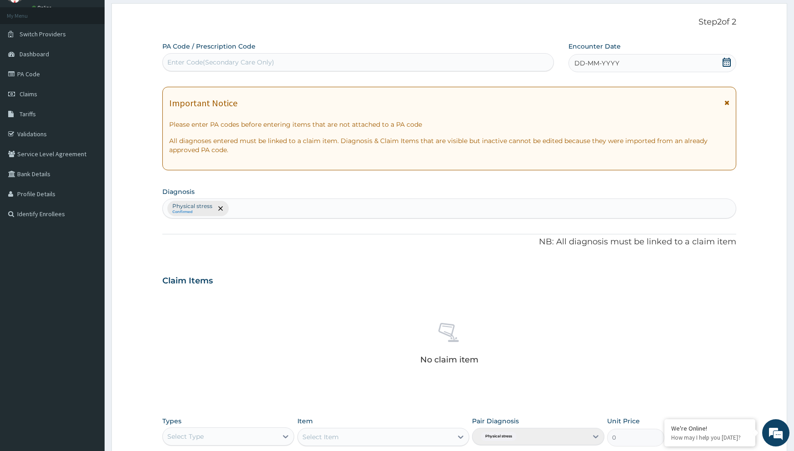
click at [297, 58] on div "Enter Code(Secondary Care Only)" at bounding box center [358, 62] width 391 height 15
paste input "PA/C1E480"
type input "PA/C1E480"
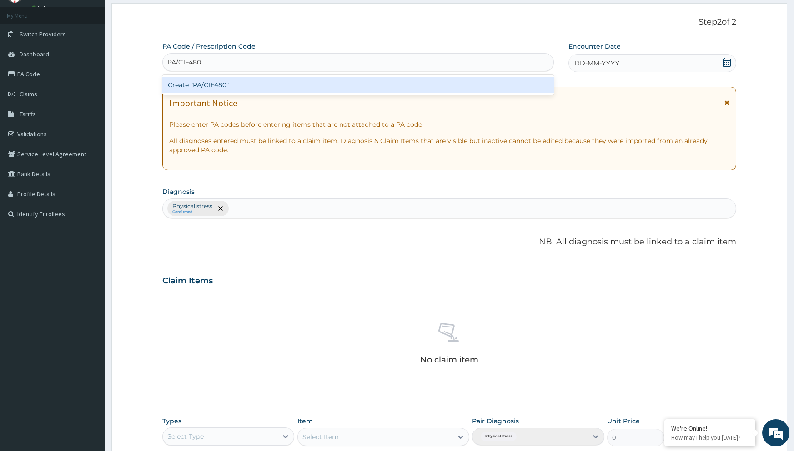
click at [262, 85] on div "Create "PA/C1E480"" at bounding box center [357, 85] width 391 height 16
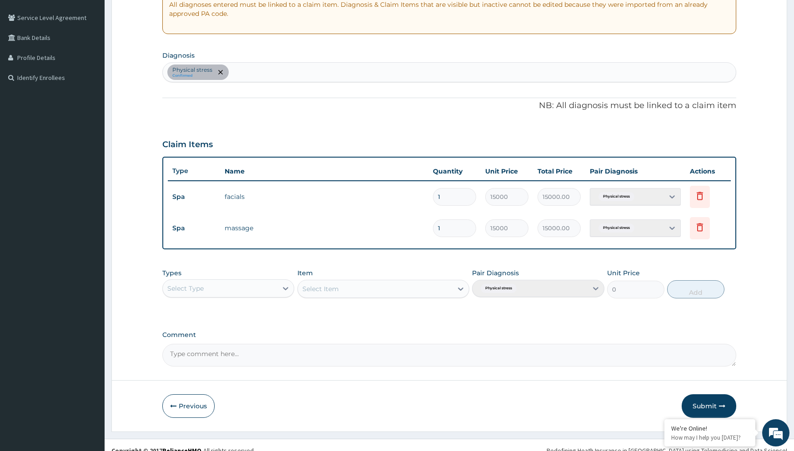
scroll to position [192, 0]
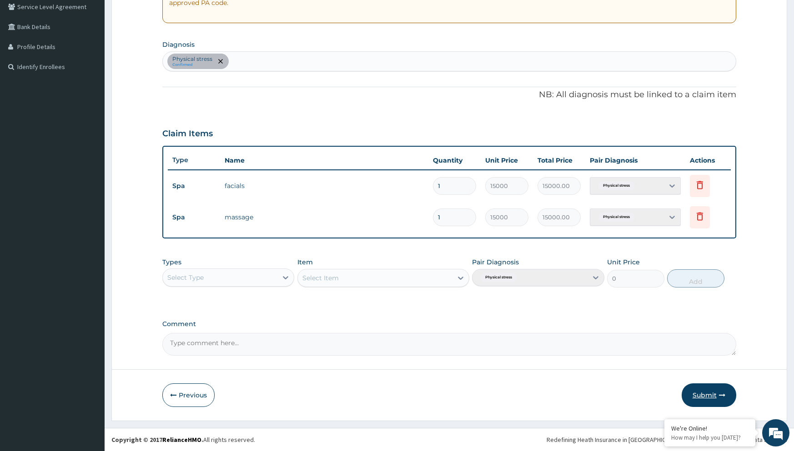
click at [716, 398] on button "Submit" at bounding box center [709, 396] width 55 height 24
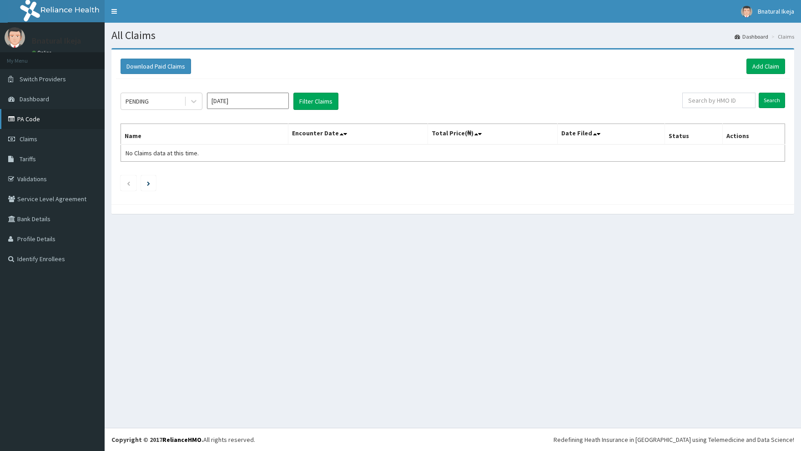
click at [41, 118] on link "PA Code" at bounding box center [52, 119] width 105 height 20
drag, startPoint x: 774, startPoint y: 65, endPoint x: 761, endPoint y: 67, distance: 13.8
click at [774, 65] on link "Add Claim" at bounding box center [765, 66] width 39 height 15
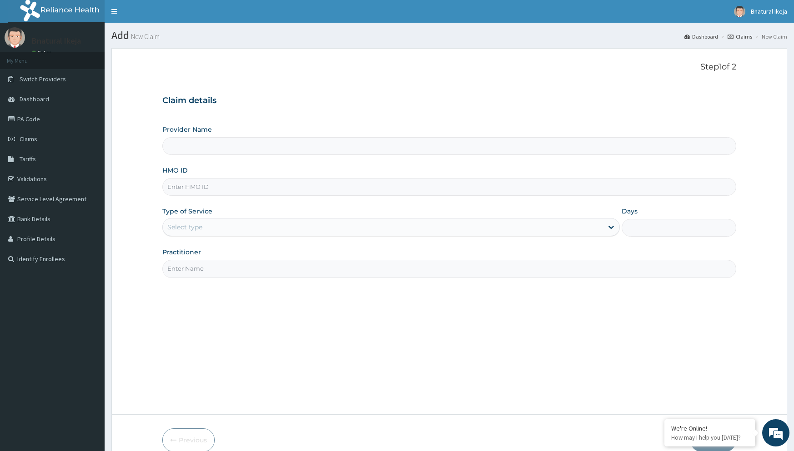
click at [221, 152] on input "Provider Name" at bounding box center [448, 146] width 573 height 18
type input "B-Natural Spa -IKEJA"
type input "1"
click at [218, 191] on input "HMO ID" at bounding box center [448, 187] width 573 height 18
type input "SAG/10013/A"
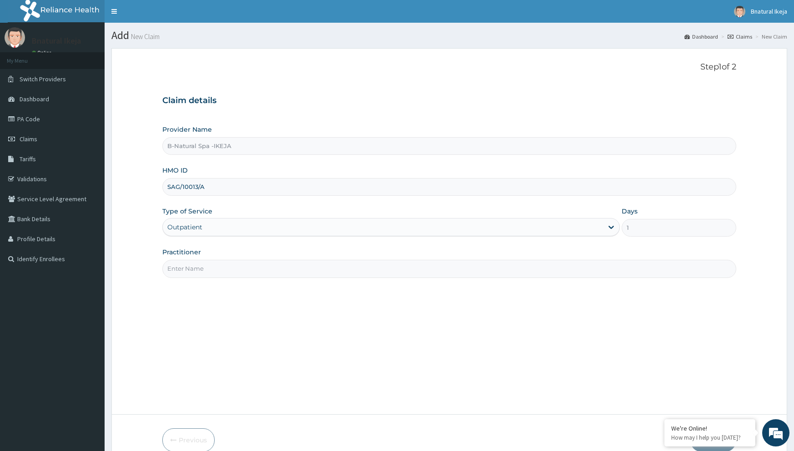
click at [201, 269] on input "Practitioner" at bounding box center [448, 269] width 573 height 18
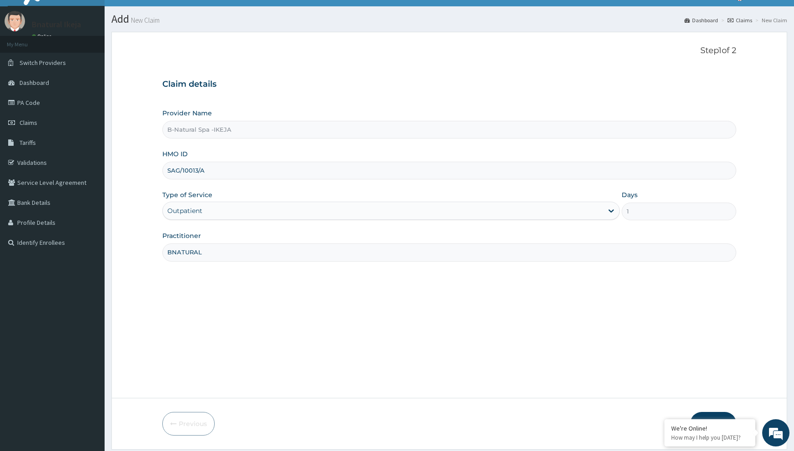
scroll to position [45, 0]
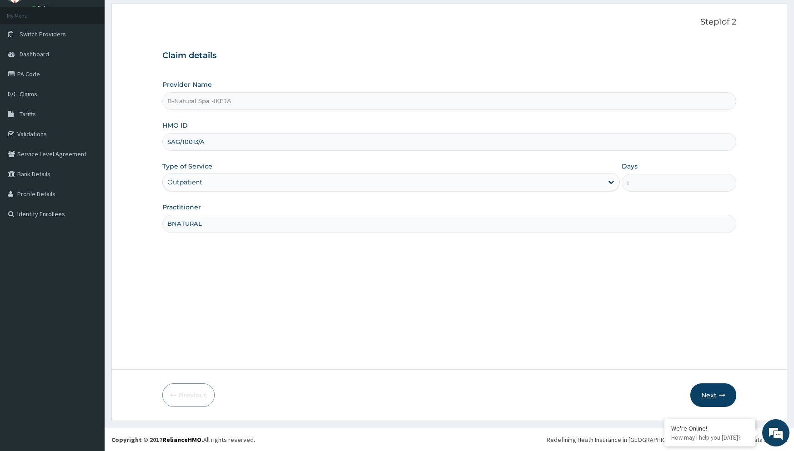
type input "BNATURAL"
click at [725, 395] on button "Next" at bounding box center [713, 396] width 46 height 24
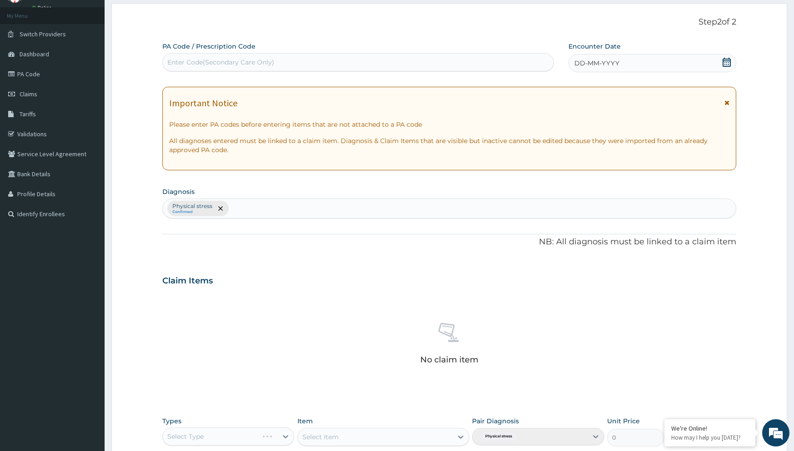
click at [296, 51] on div "PA Code / Prescription Code Enter Code(Secondary Care Only)" at bounding box center [357, 57] width 391 height 30
click at [294, 56] on div "Enter Code(Secondary Care Only)" at bounding box center [358, 62] width 391 height 15
drag, startPoint x: 294, startPoint y: 56, endPoint x: 274, endPoint y: 71, distance: 25.6
click at [274, 71] on div "Enter Code(Secondary Care Only)" at bounding box center [357, 62] width 391 height 18
paste input "PA/8F40D2"
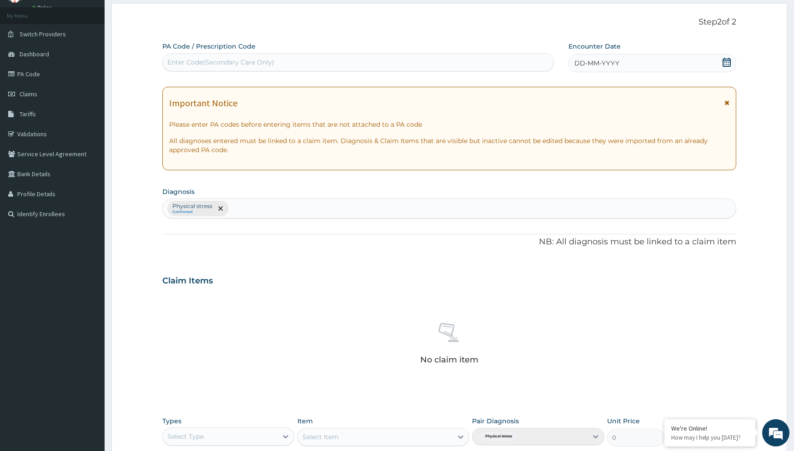
type input "PA/8F40D2"
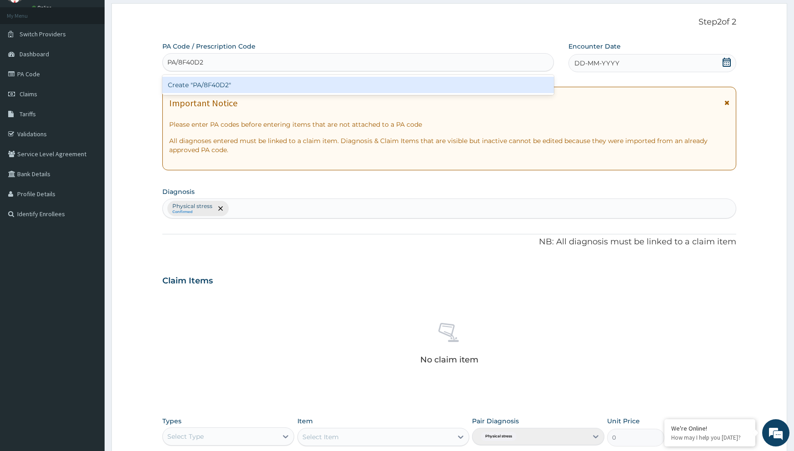
click at [229, 90] on div "Create "PA/8F40D2"" at bounding box center [357, 85] width 391 height 16
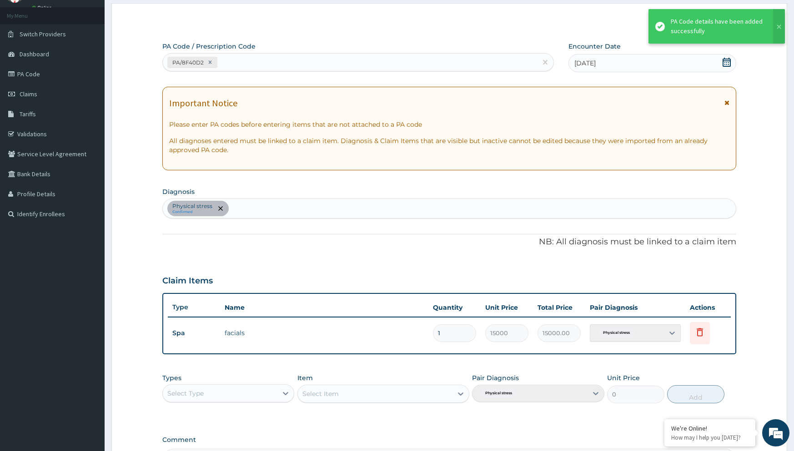
scroll to position [161, 0]
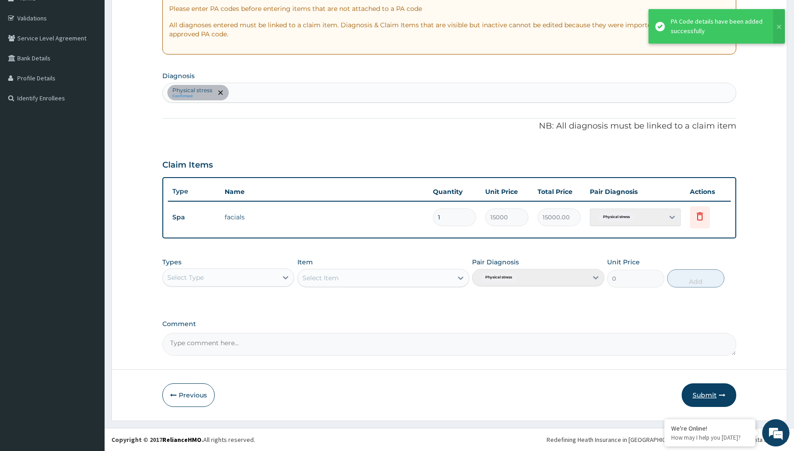
click at [705, 399] on button "Submit" at bounding box center [709, 396] width 55 height 24
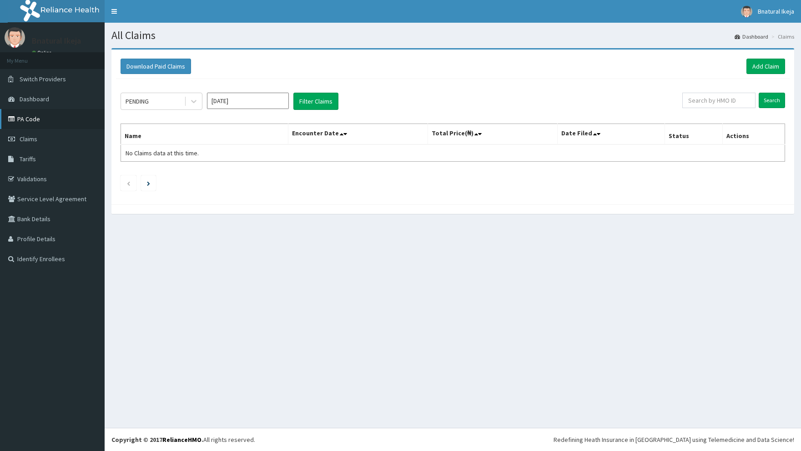
click at [34, 125] on link "PA Code" at bounding box center [52, 119] width 105 height 20
